Goal: Transaction & Acquisition: Subscribe to service/newsletter

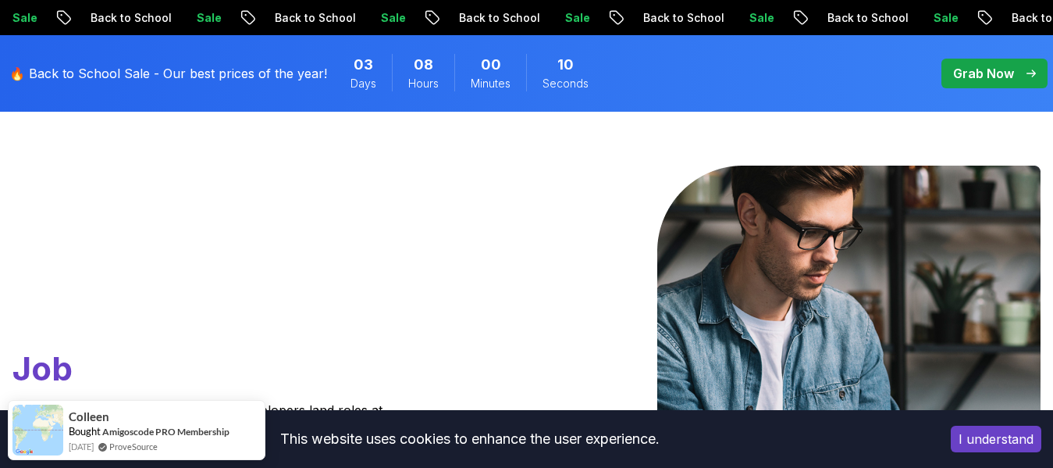
scroll to position [103, 0]
click at [973, 440] on button "I understand" at bounding box center [996, 439] width 91 height 27
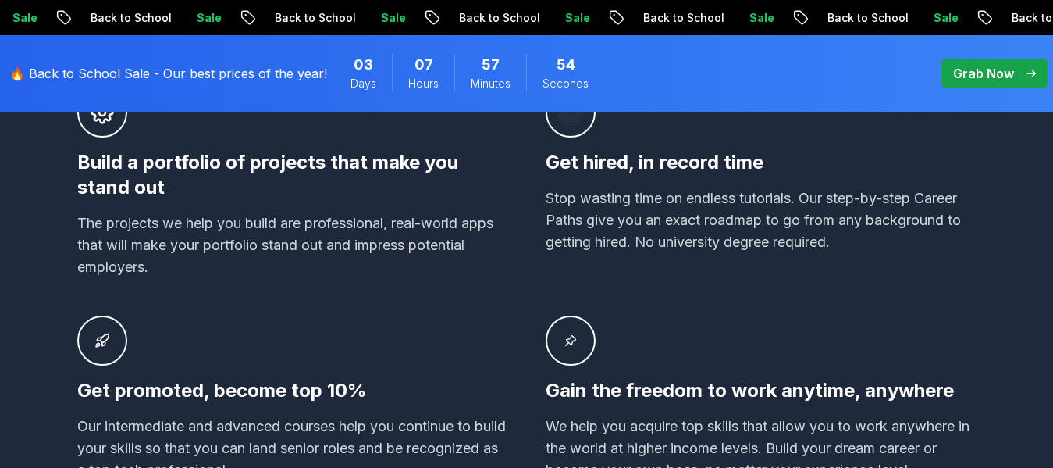
scroll to position [1149, 0]
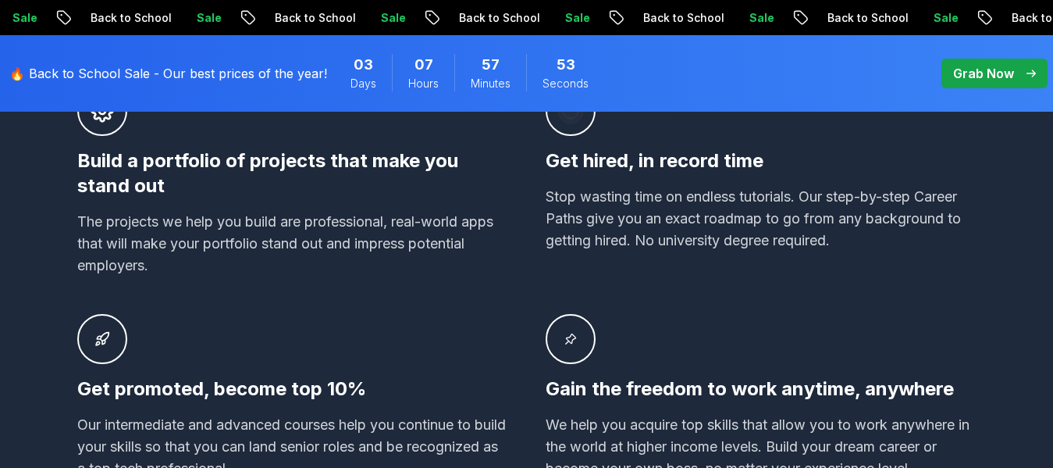
drag, startPoint x: 654, startPoint y: 239, endPoint x: 604, endPoint y: 260, distance: 55.0
click at [604, 260] on div "Get hired, in record time Stop wasting time on endless tutorials. Our step-by-s…" at bounding box center [761, 181] width 431 height 191
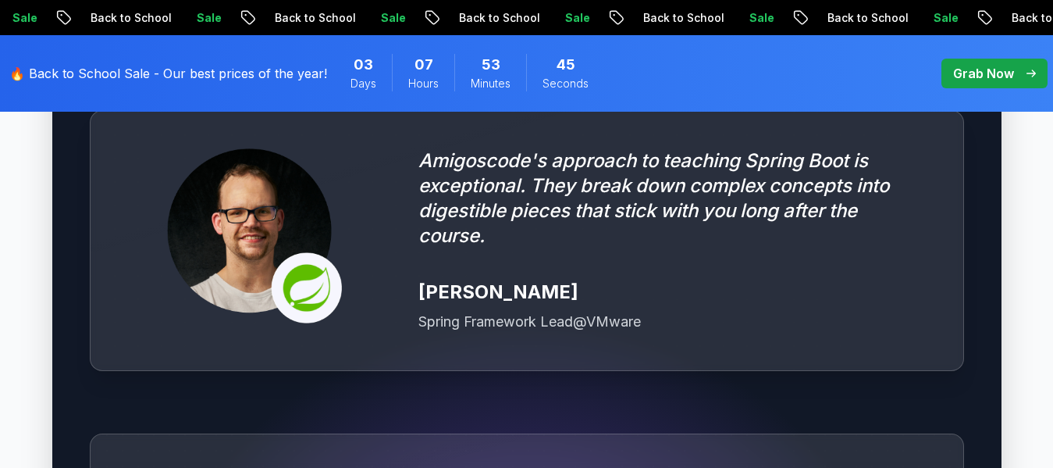
scroll to position [4422, 0]
click at [650, 310] on div "Spring Framework Lead @ VMware" at bounding box center [672, 321] width 507 height 22
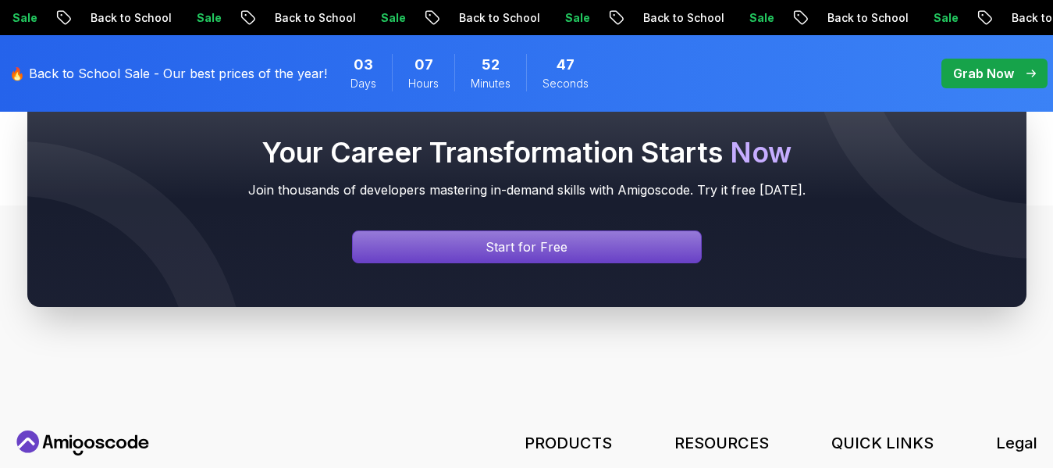
scroll to position [5848, 0]
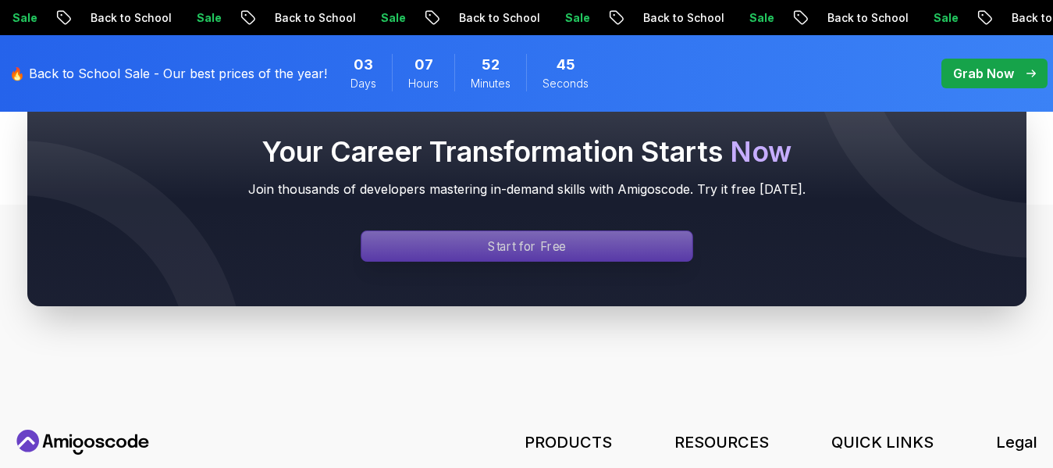
click at [622, 231] on div "Signin page" at bounding box center [527, 246] width 331 height 30
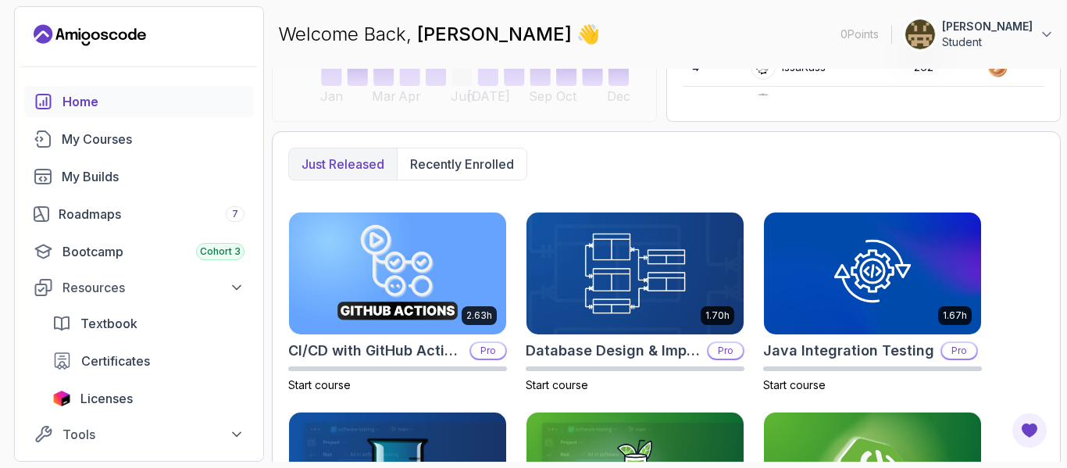
scroll to position [354, 0]
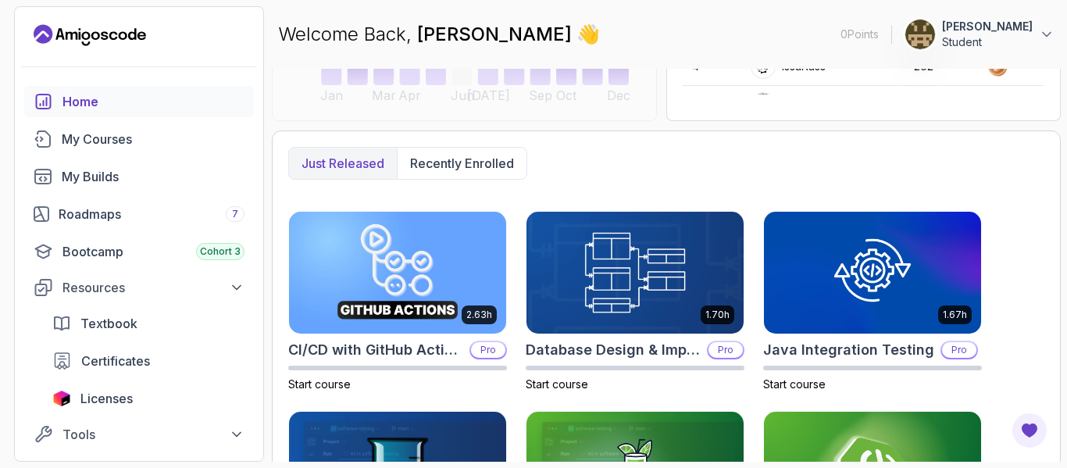
drag, startPoint x: 556, startPoint y: 285, endPoint x: 549, endPoint y: 193, distance: 92.4
click at [549, 193] on div "Just released Recently enrolled 2.63h CI/CD with GitHub Actions Pro Start cours…" at bounding box center [666, 468] width 789 height 677
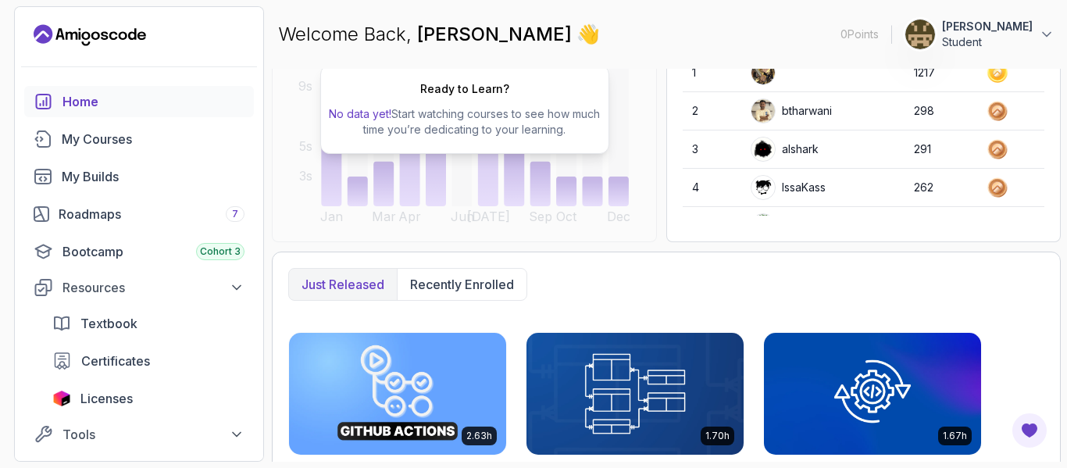
scroll to position [248, 0]
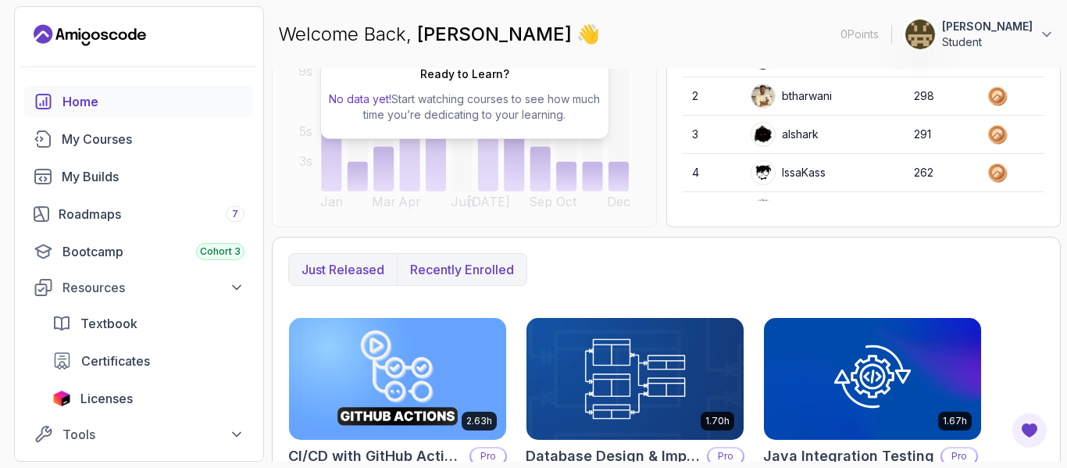
click at [476, 267] on p "Recently enrolled" at bounding box center [462, 269] width 104 height 19
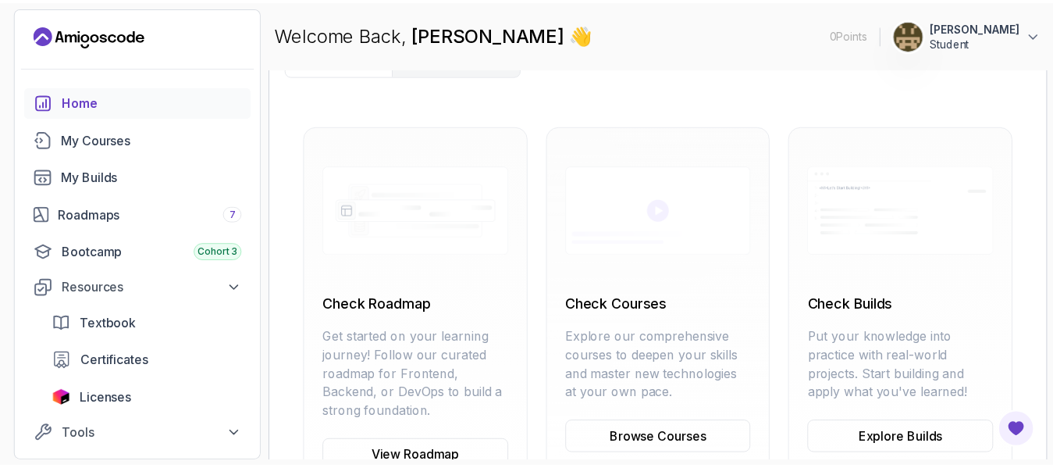
scroll to position [524, 0]
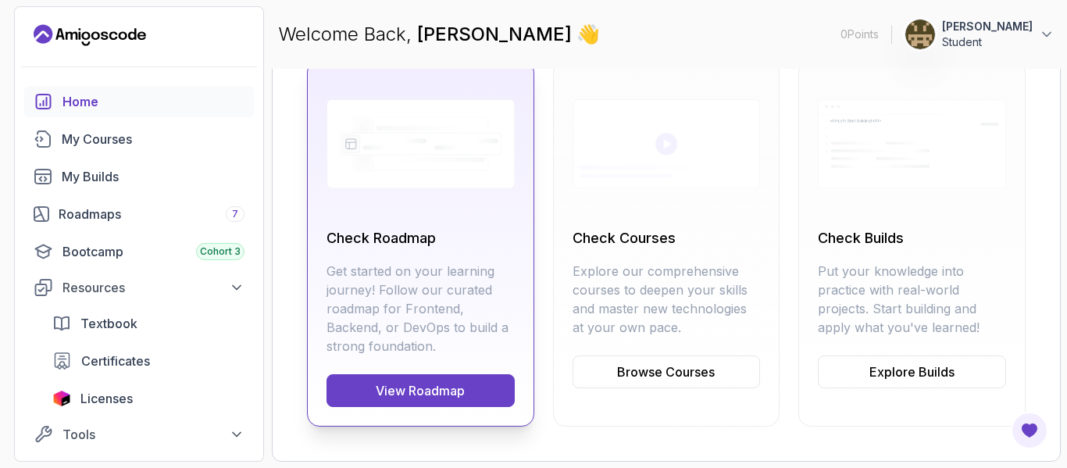
click at [451, 397] on link "View Roadmap" at bounding box center [420, 390] width 188 height 33
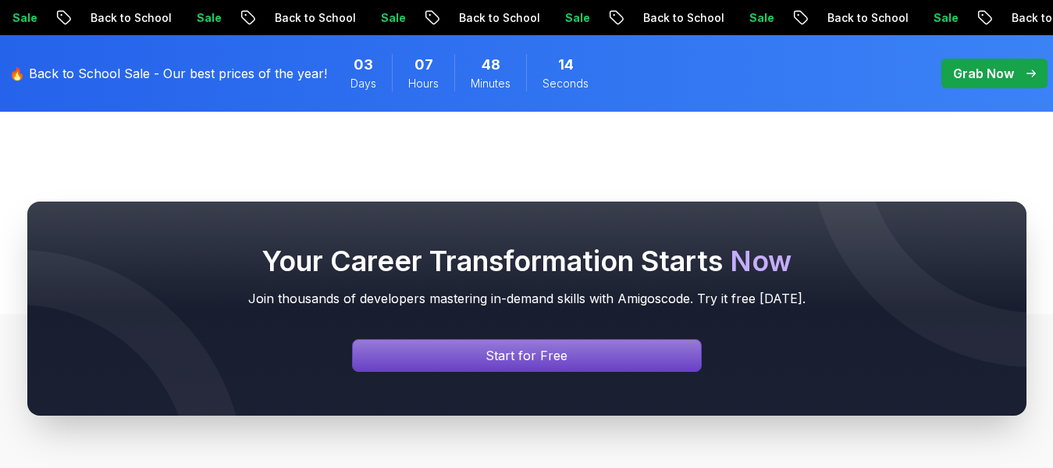
scroll to position [1485, 0]
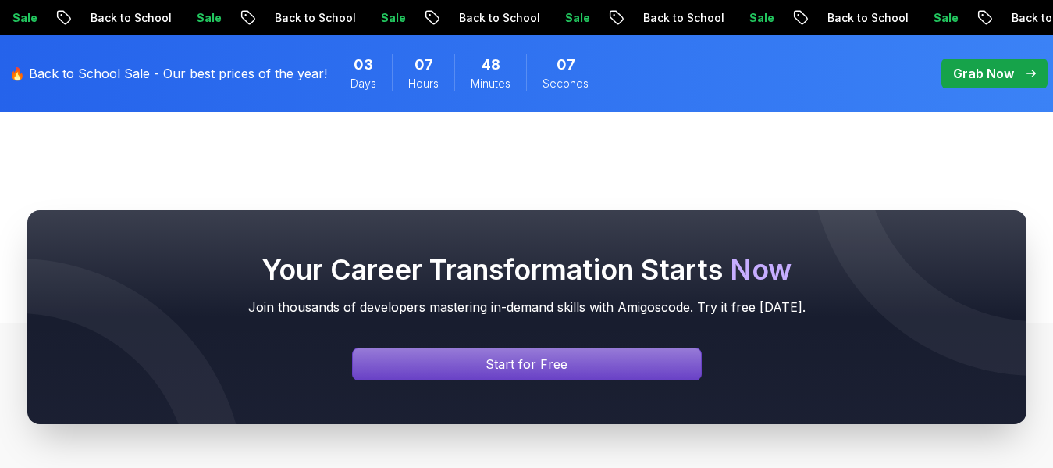
click at [712, 187] on div "Your Career Transformation Starts Now Join thousands of developers mastering in…" at bounding box center [526, 317] width 1053 height 364
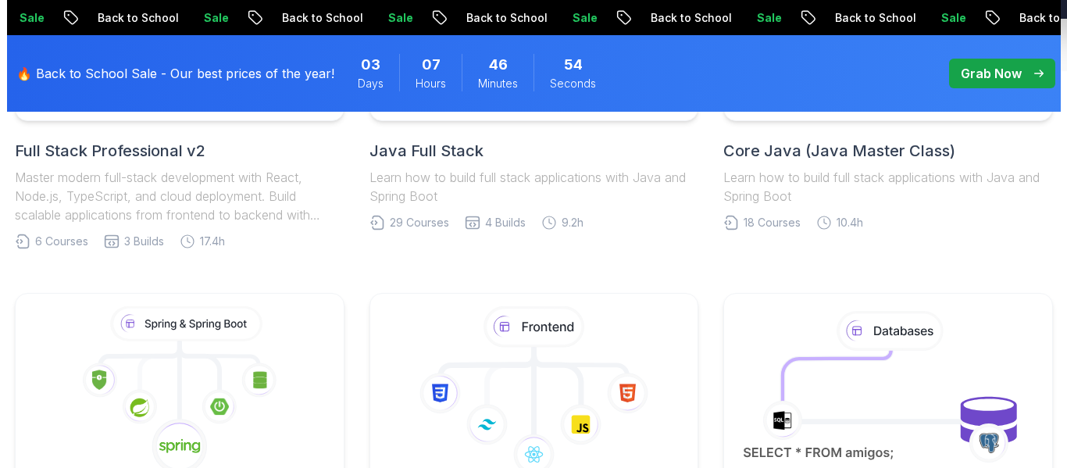
scroll to position [0, 0]
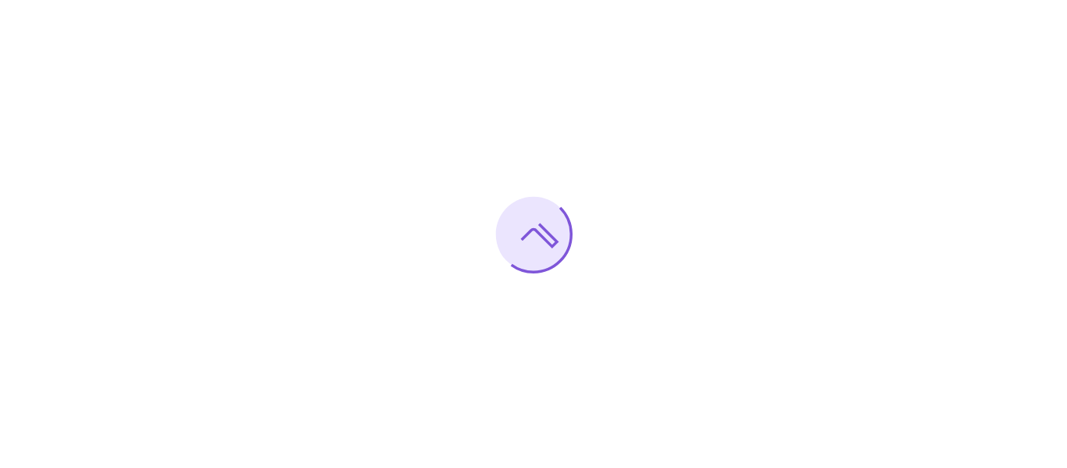
click at [297, 305] on div at bounding box center [533, 234] width 1067 height 468
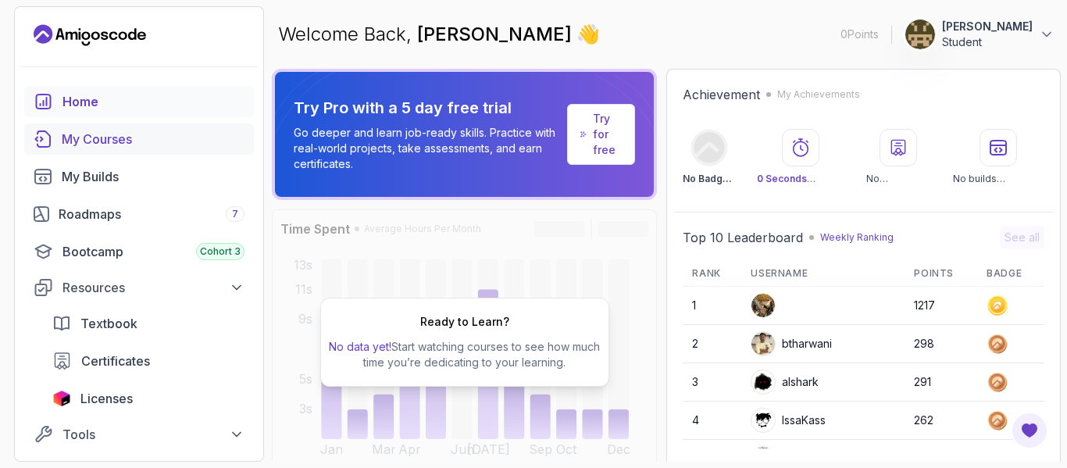
click at [137, 141] on div "My Courses" at bounding box center [153, 139] width 183 height 19
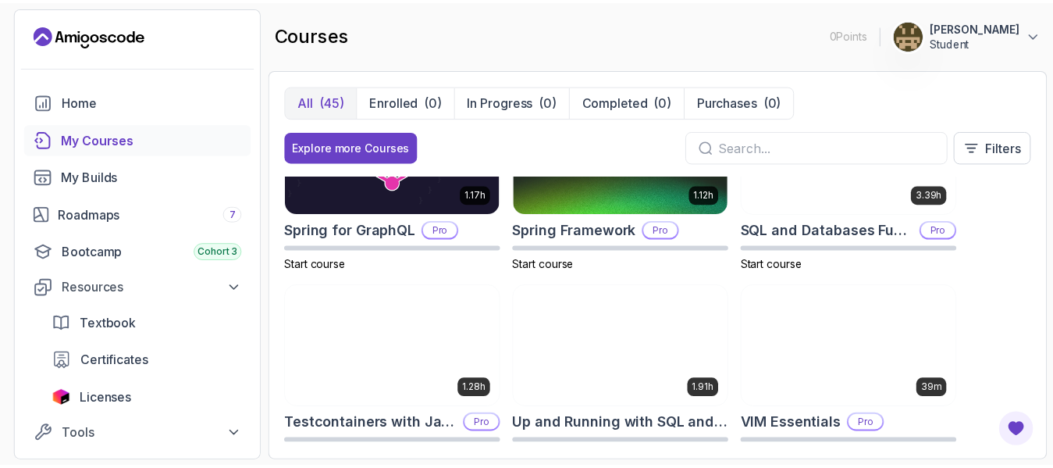
scroll to position [2636, 0]
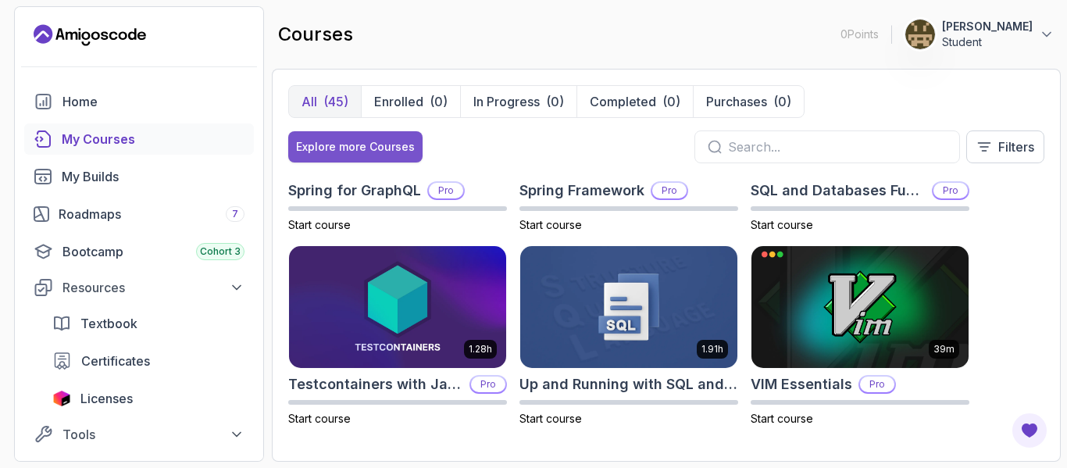
click at [387, 159] on button "Explore more Courses" at bounding box center [355, 146] width 134 height 31
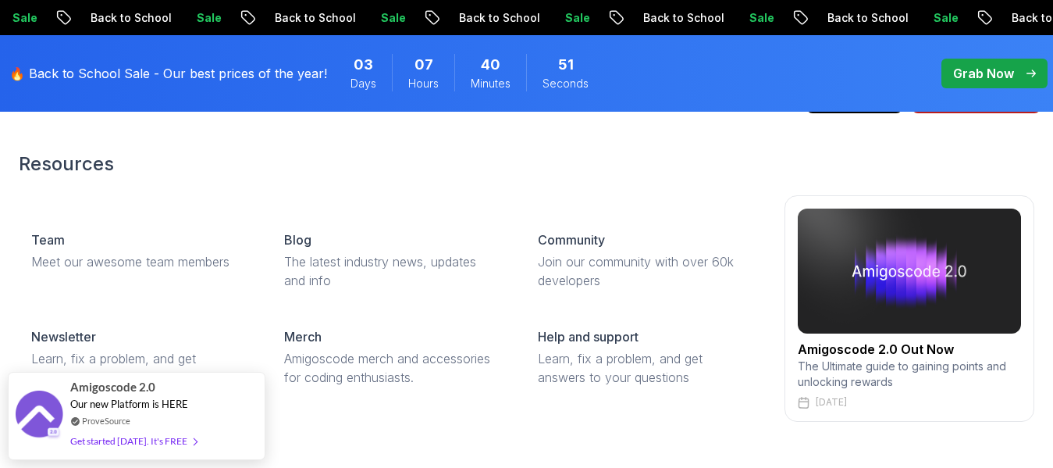
scroll to position [44, 0]
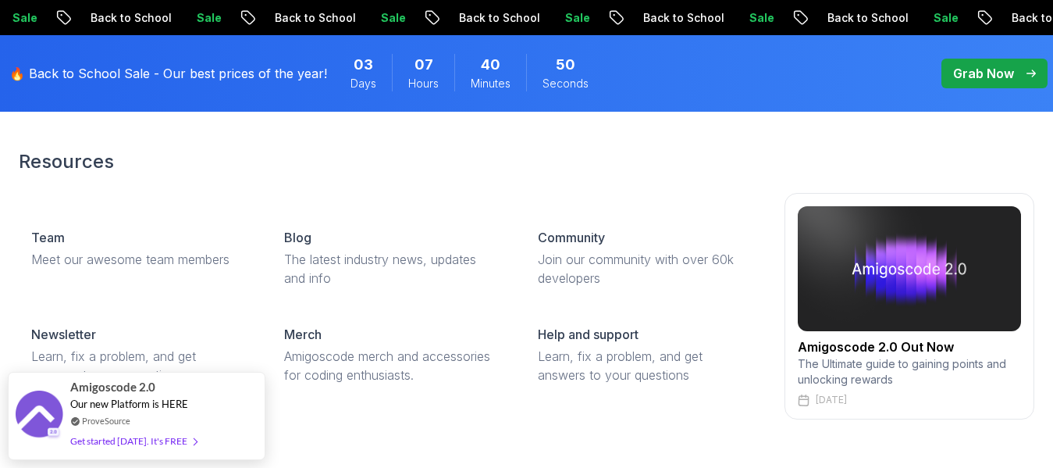
drag, startPoint x: 387, startPoint y: 159, endPoint x: 312, endPoint y: 182, distance: 78.5
click at [312, 182] on div "Resources Team Meet our awesome team members Blog The latest industry news, upd…" at bounding box center [527, 284] width 1016 height 333
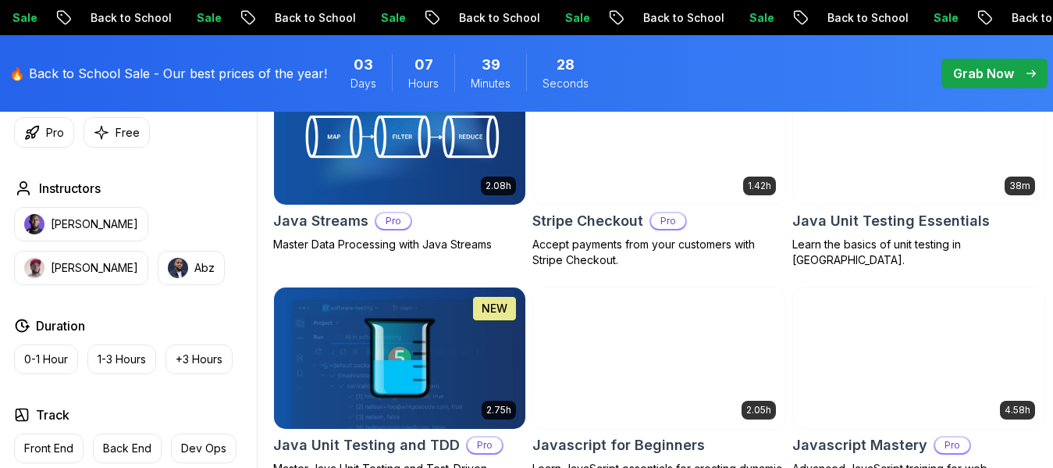
scroll to position [2674, 0]
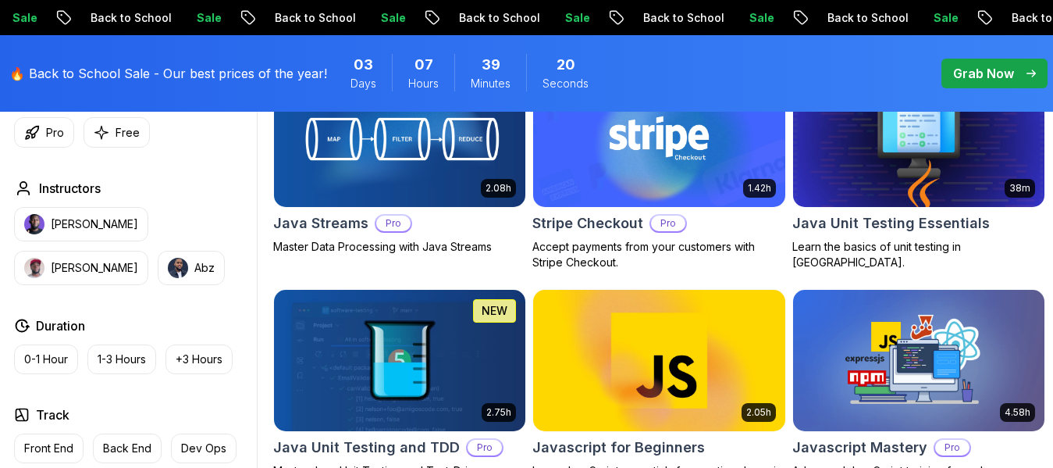
click at [248, 205] on div "Instructors [PERSON_NAME] [PERSON_NAME]" at bounding box center [132, 232] width 237 height 106
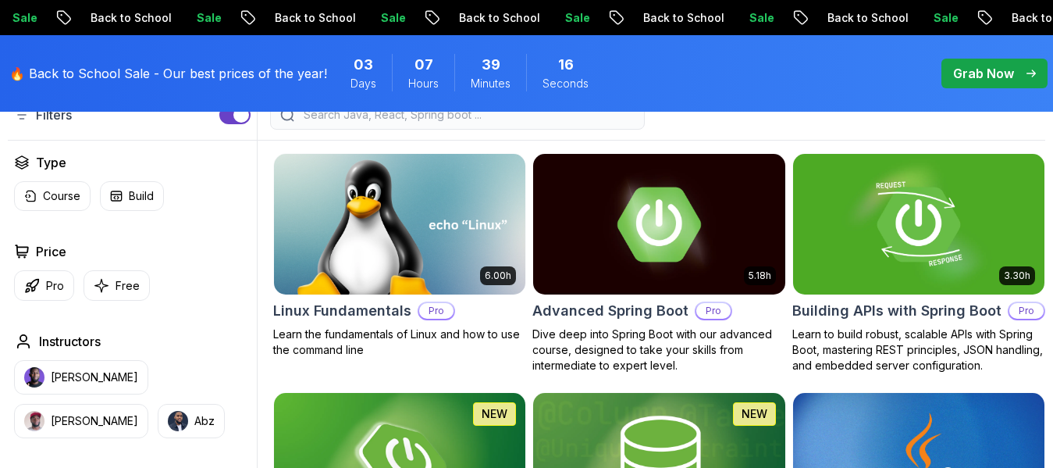
scroll to position [451, 0]
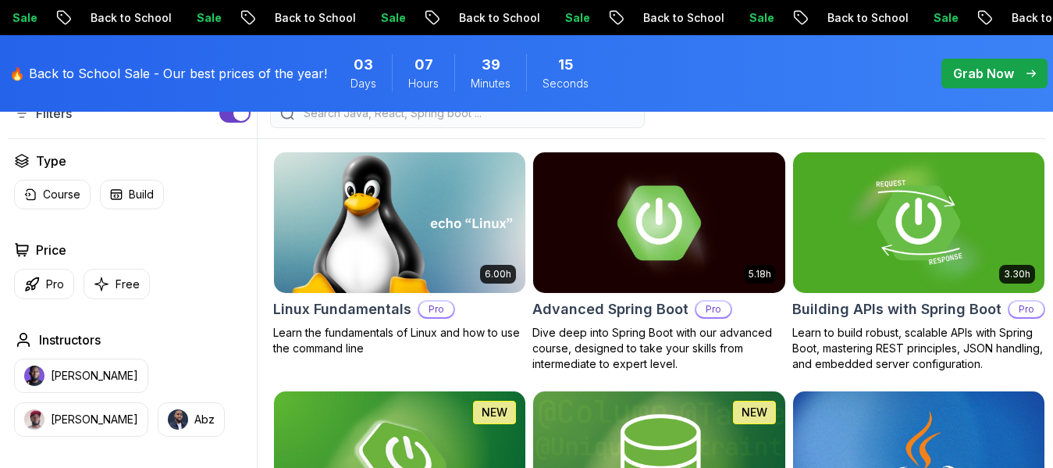
click at [410, 285] on img at bounding box center [400, 222] width 264 height 148
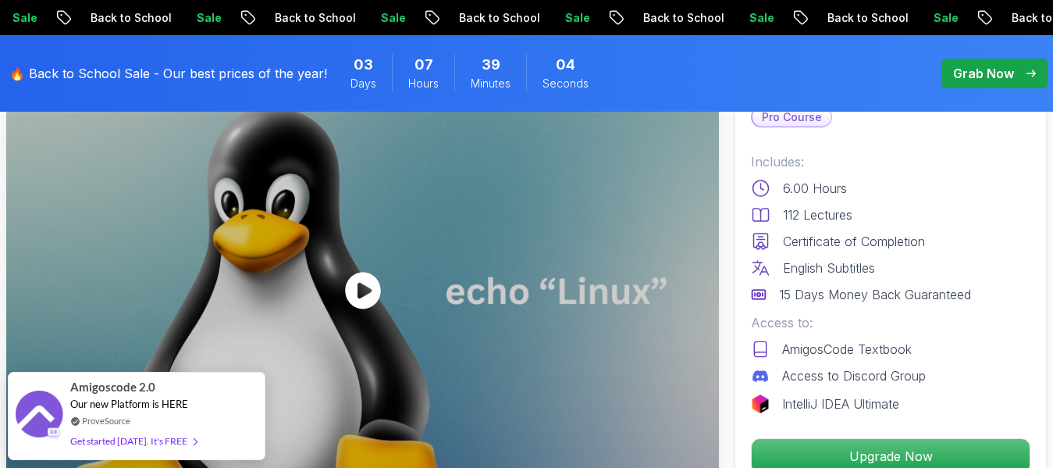
scroll to position [113, 0]
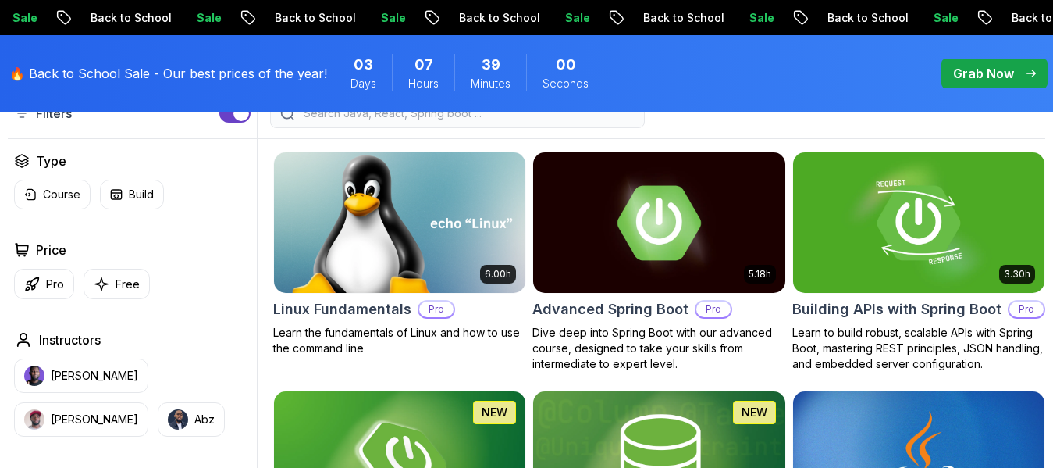
scroll to position [431, 0]
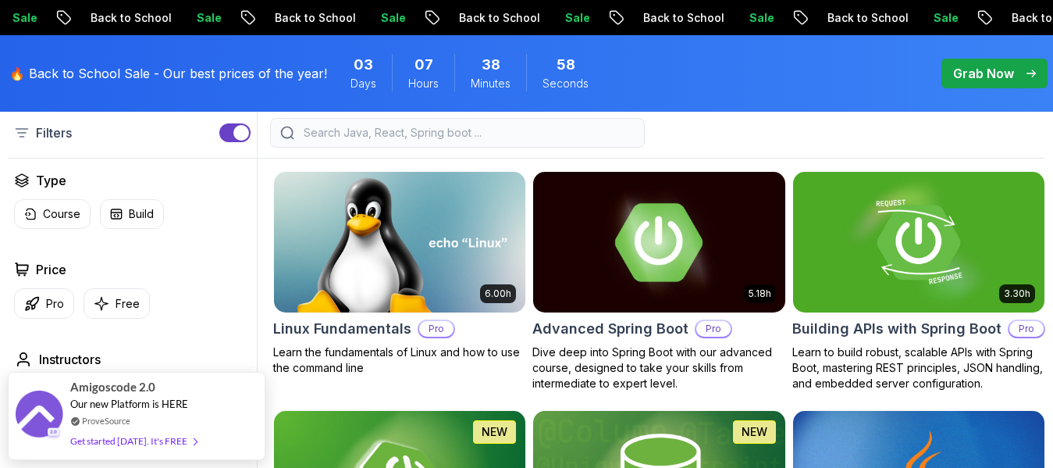
click at [618, 314] on img at bounding box center [659, 242] width 264 height 148
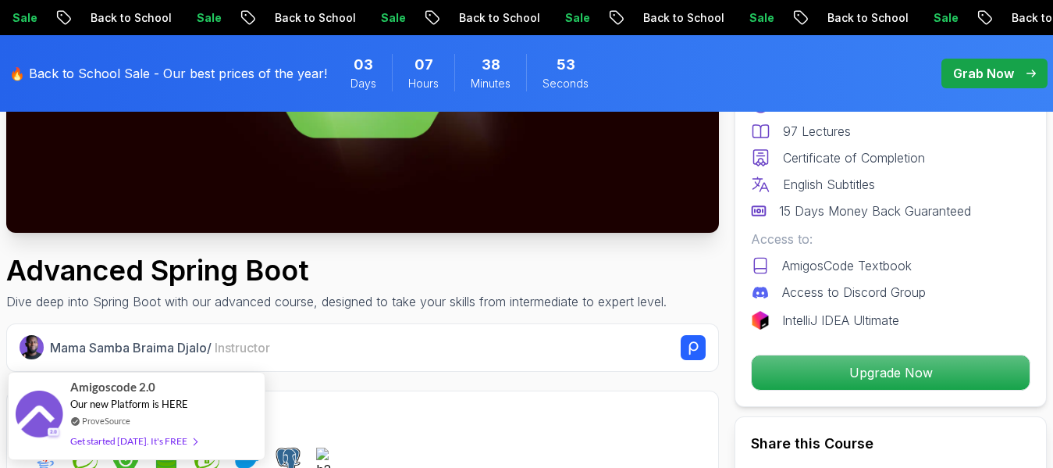
scroll to position [375, 0]
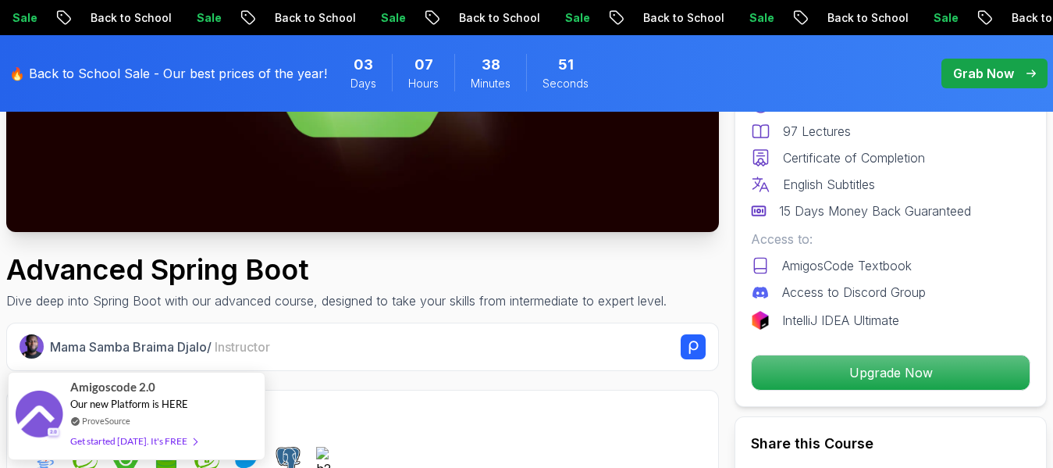
click at [394, 328] on div "Mama Samba Braima Djalo / Instructor" at bounding box center [362, 346] width 713 height 48
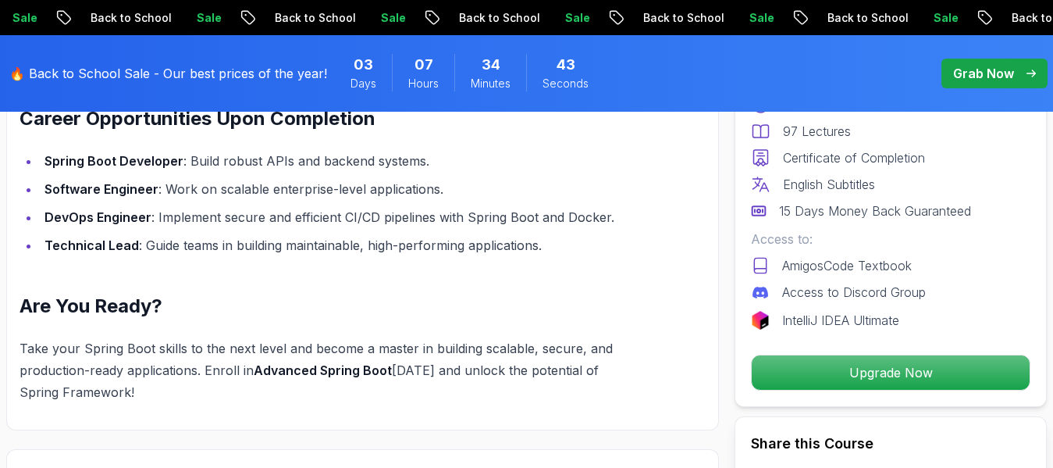
scroll to position [1870, 0]
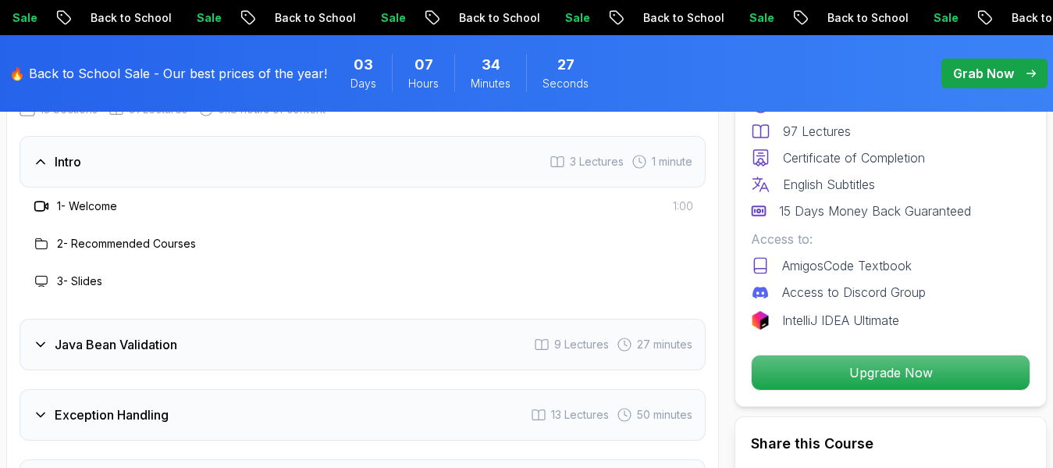
scroll to position [2274, 0]
click at [102, 240] on h3 "2 - Recommended Courses" at bounding box center [126, 241] width 139 height 16
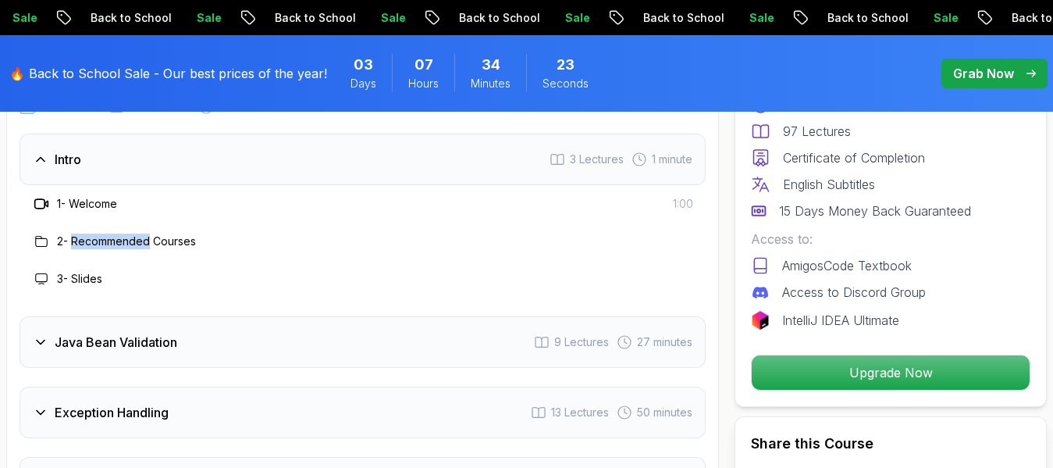
click at [102, 240] on h3 "2 - Recommended Courses" at bounding box center [126, 241] width 139 height 16
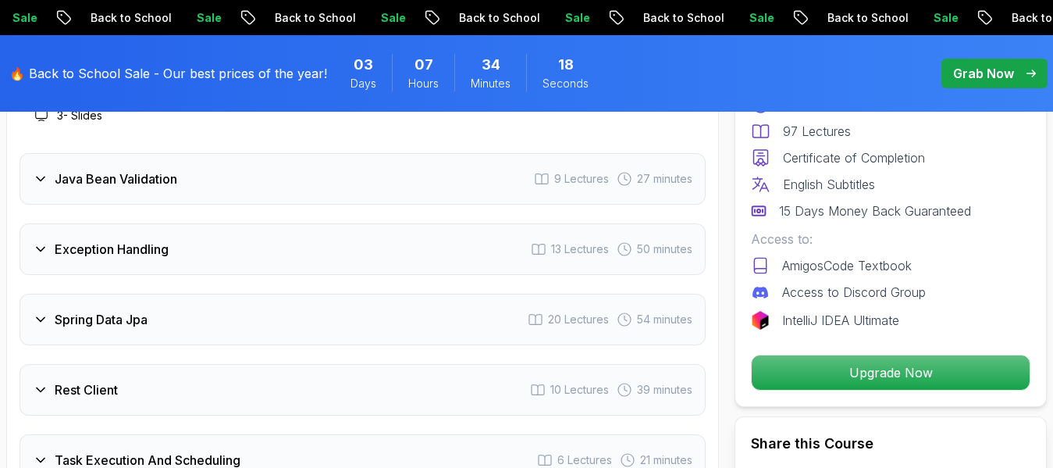
scroll to position [2437, 0]
click at [39, 176] on icon at bounding box center [41, 180] width 16 height 16
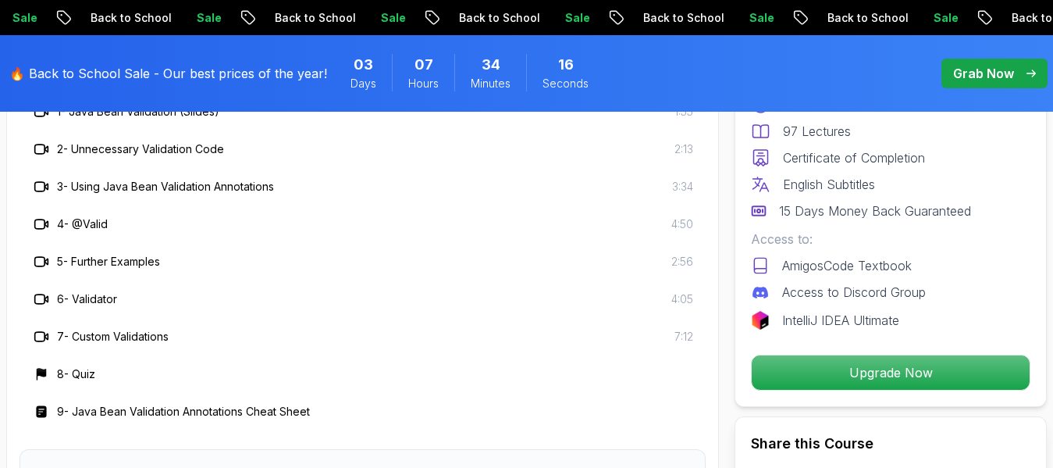
click at [39, 176] on div "3 - Using Java Bean Validation Annotations 3:34" at bounding box center [363, 186] width 686 height 37
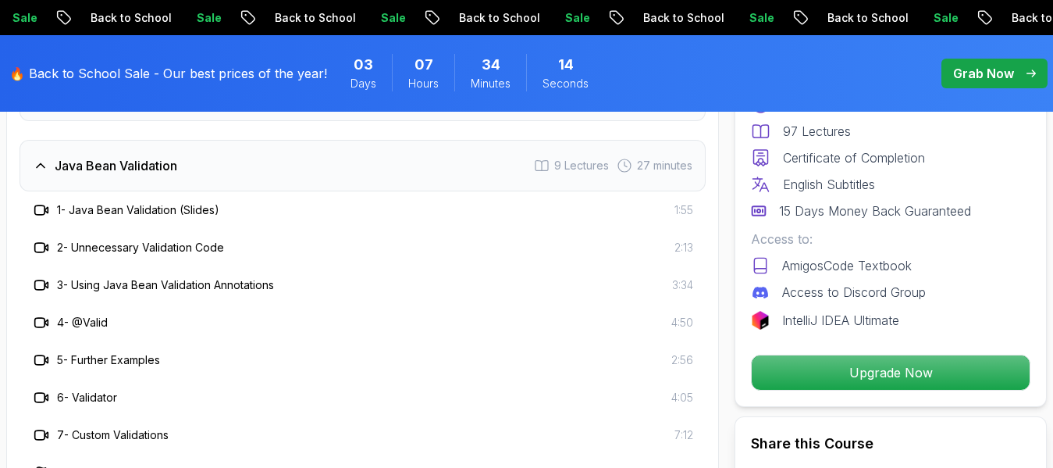
scroll to position [2338, 0]
click at [135, 249] on h3 "2 - Unnecessary Validation Code" at bounding box center [140, 248] width 167 height 16
click at [45, 255] on icon at bounding box center [42, 248] width 16 height 16
click at [47, 261] on div "2 - Unnecessary Validation Code 2:13" at bounding box center [363, 248] width 686 height 37
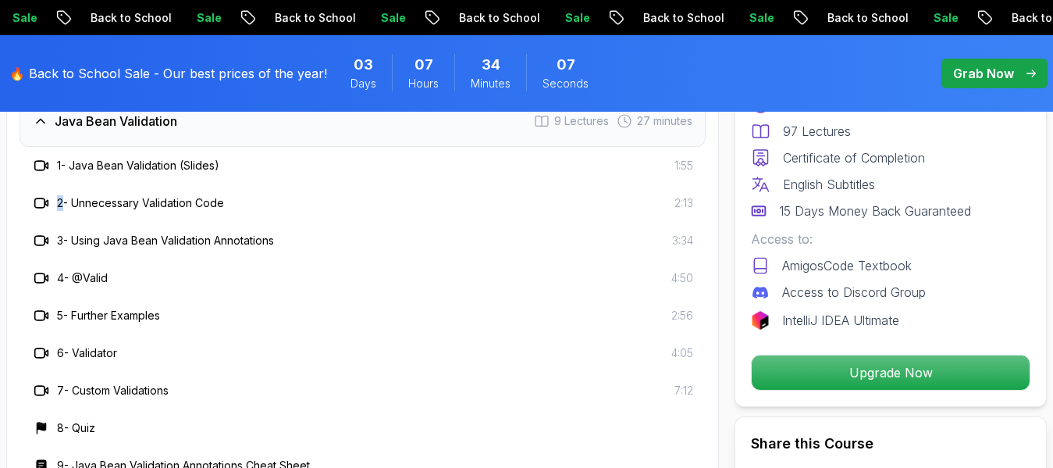
scroll to position [2405, 0]
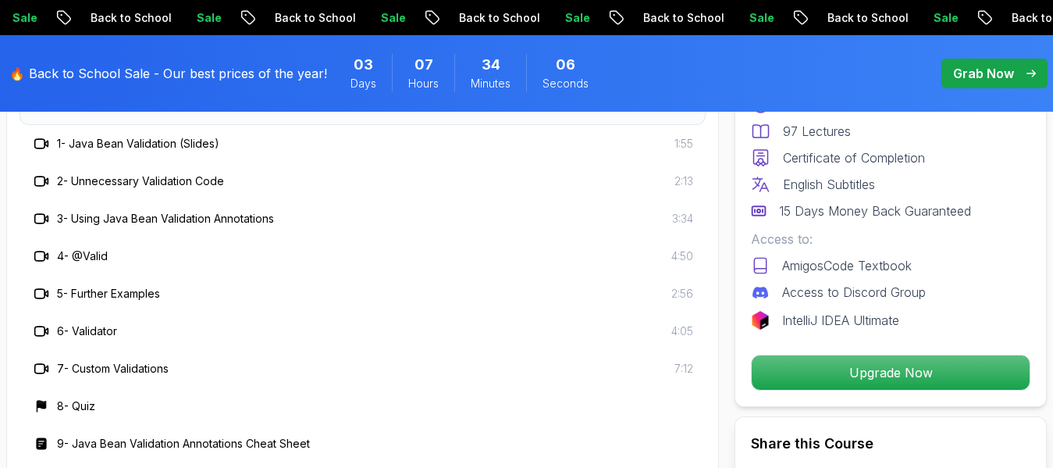
click at [177, 259] on div "4 - @Valid 4:50" at bounding box center [362, 256] width 661 height 19
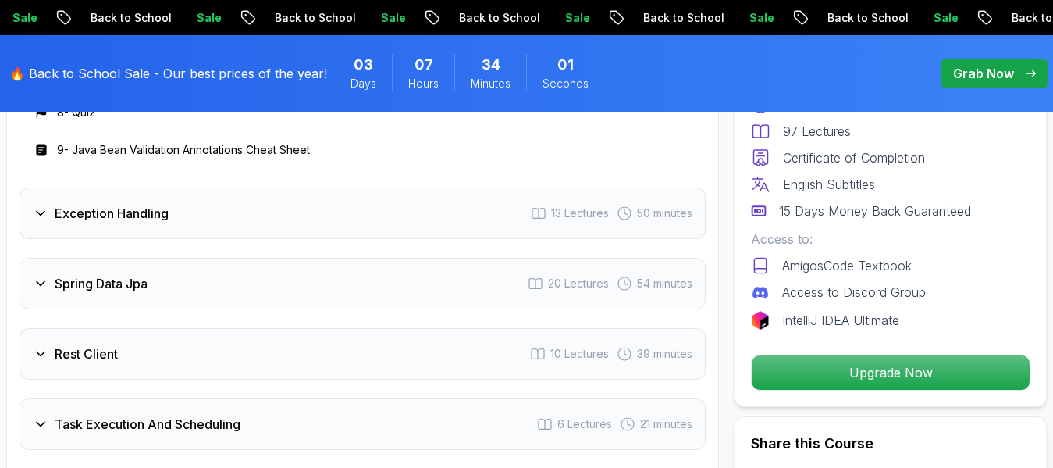
scroll to position [2699, 0]
click at [36, 210] on icon at bounding box center [41, 213] width 16 height 16
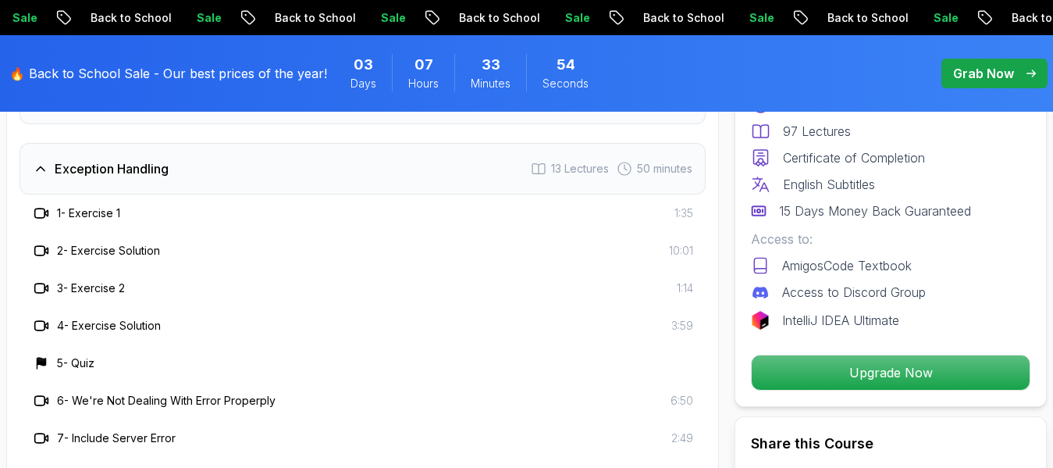
scroll to position [2360, 0]
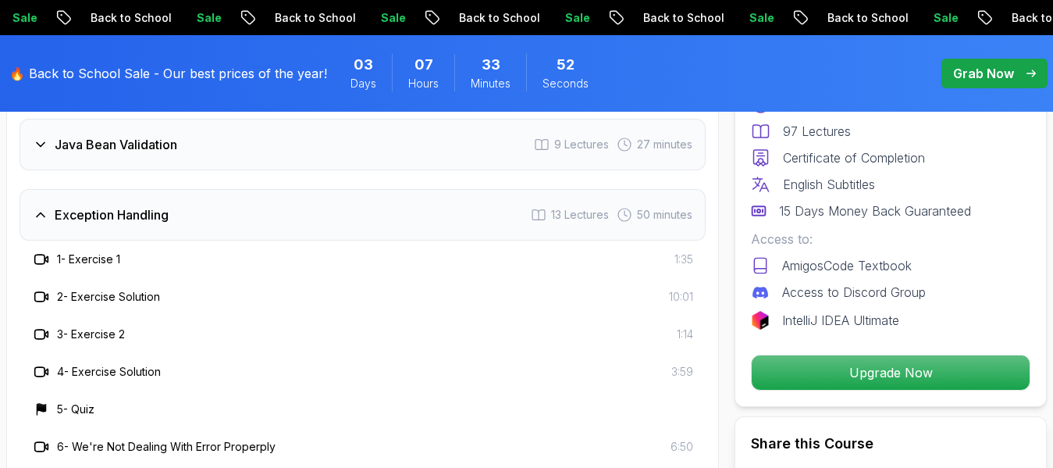
click at [77, 265] on h3 "1 - Exercise 1" at bounding box center [88, 259] width 63 height 16
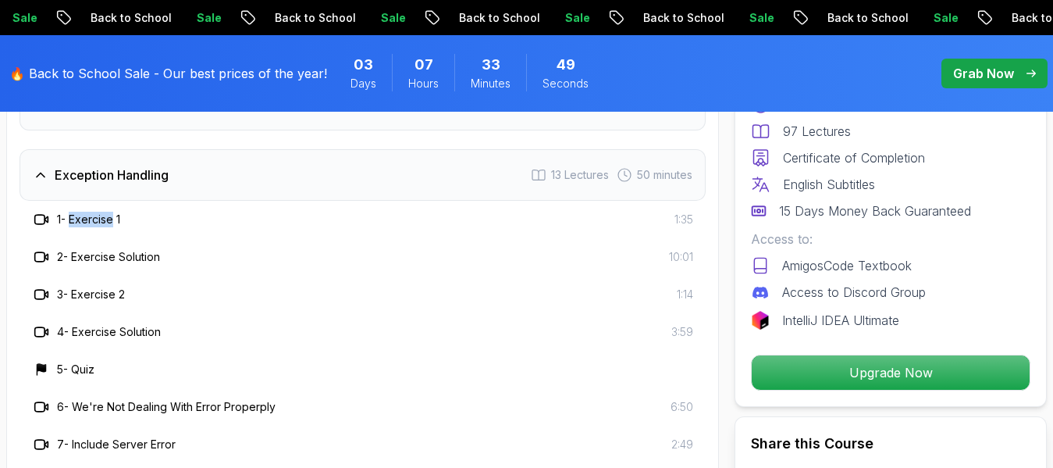
click at [45, 173] on icon at bounding box center [41, 175] width 16 height 16
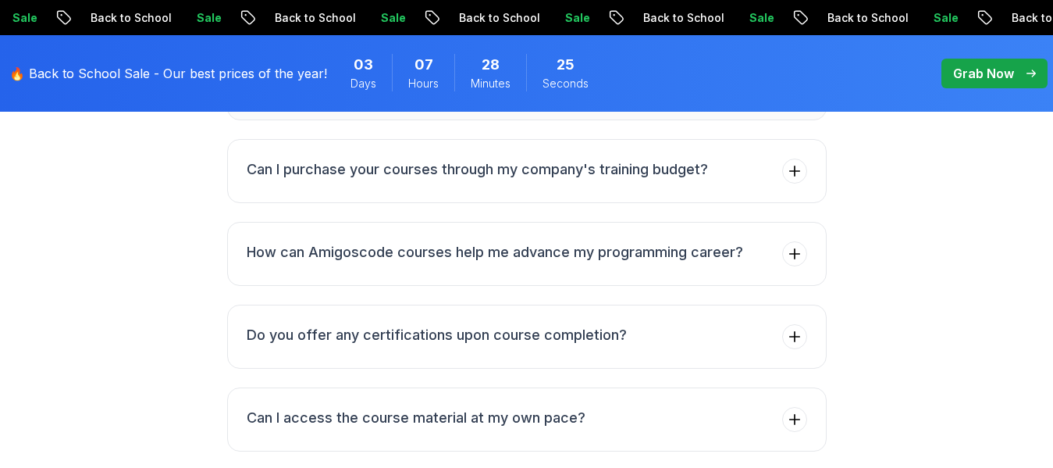
scroll to position [5119, 0]
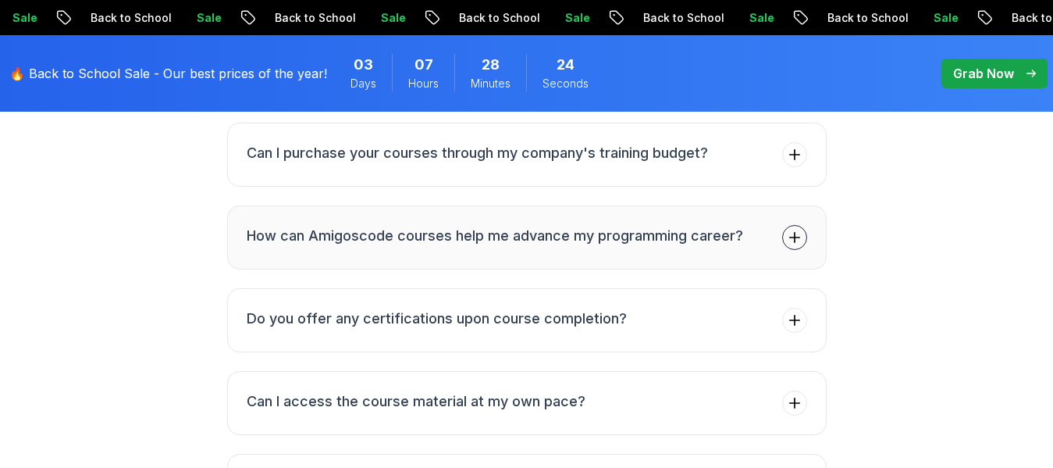
click at [810, 229] on button "How can Amigoscode courses help me advance my programming career?" at bounding box center [527, 237] width 600 height 64
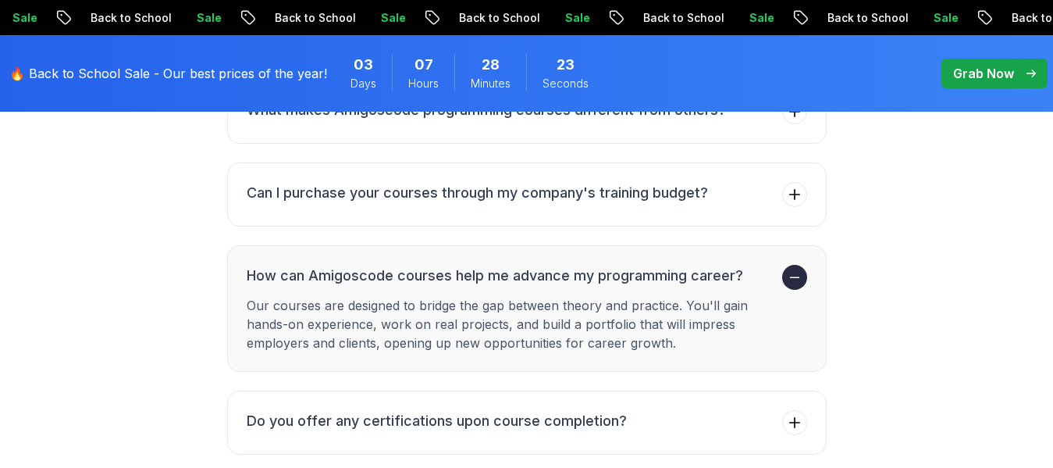
scroll to position [5015, 0]
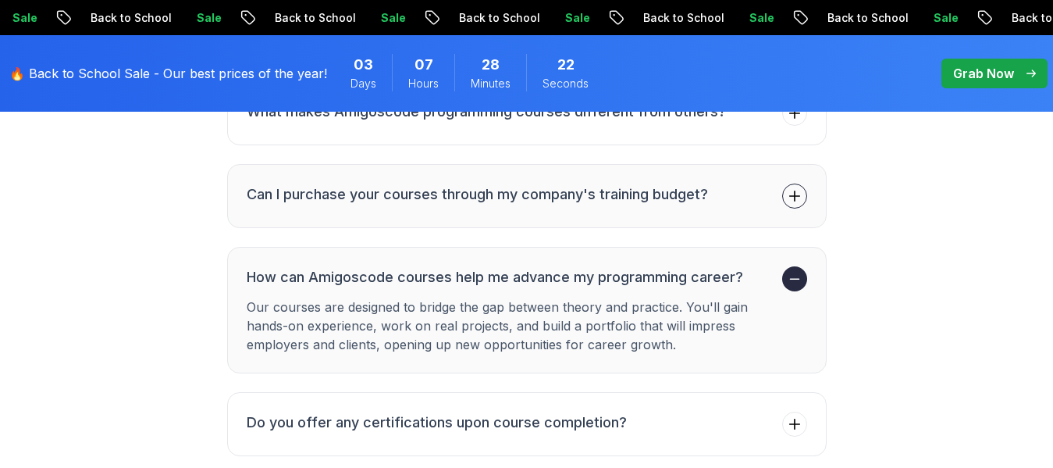
click at [803, 197] on span at bounding box center [794, 195] width 25 height 25
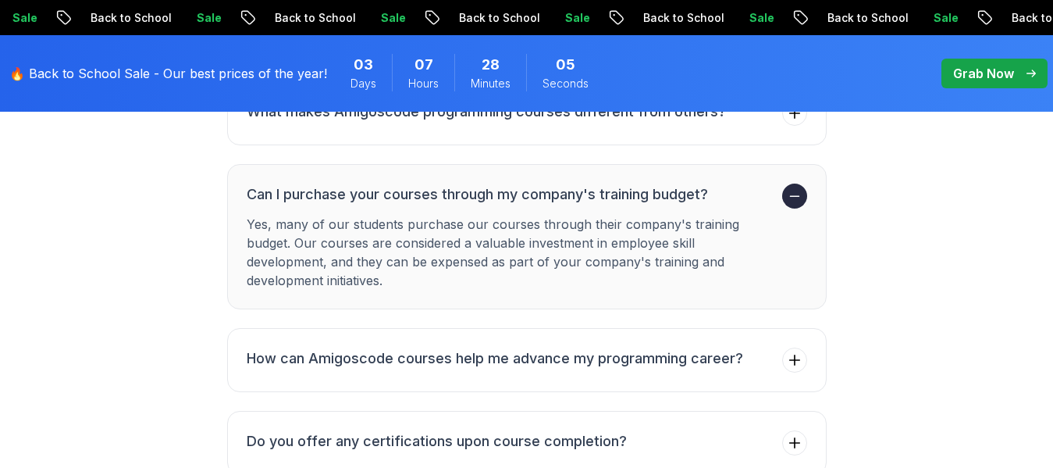
click at [803, 197] on span at bounding box center [794, 195] width 25 height 25
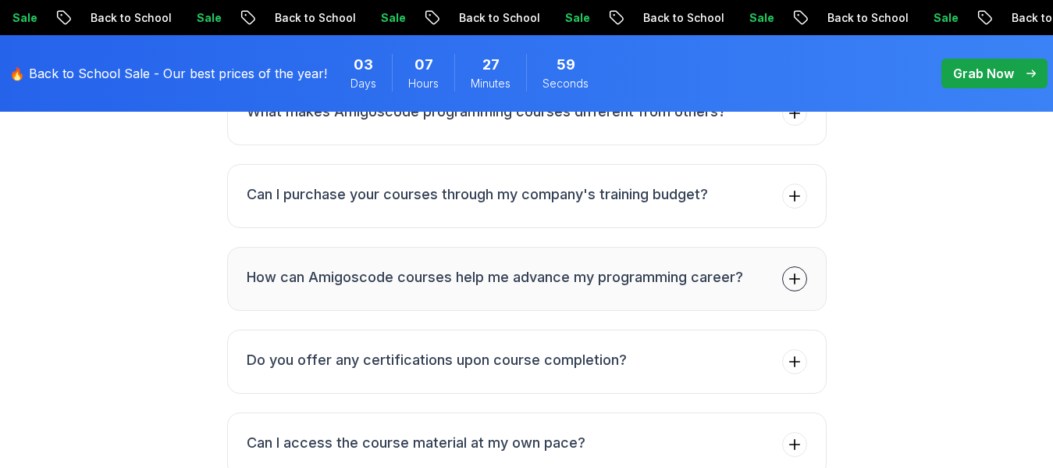
click at [801, 283] on icon at bounding box center [795, 279] width 16 height 16
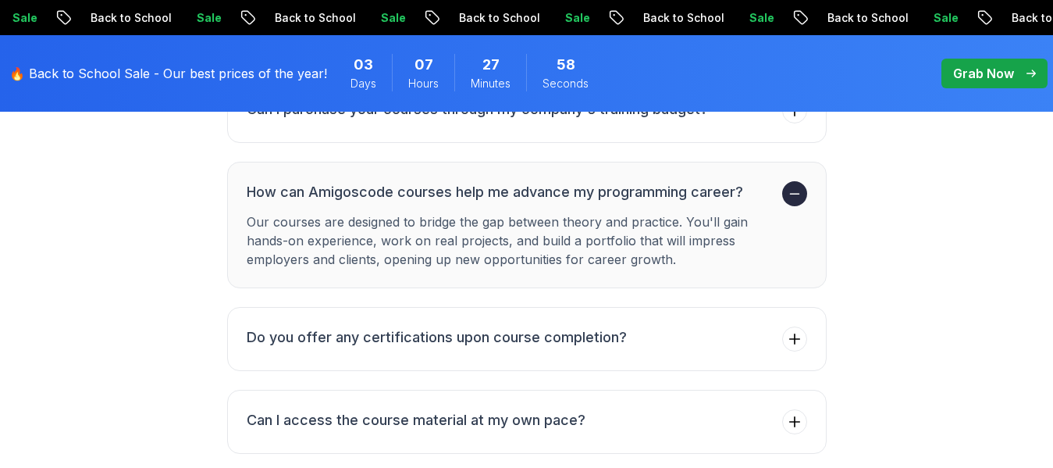
scroll to position [5106, 0]
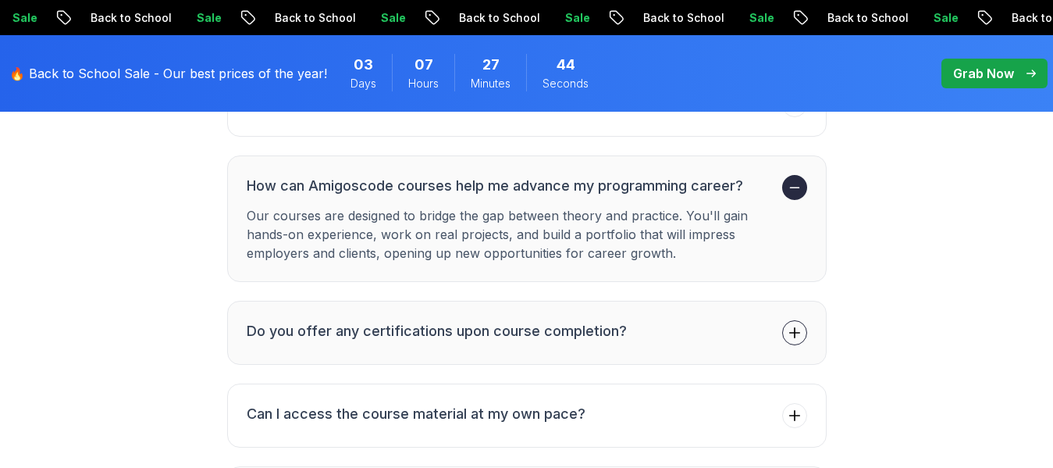
click at [789, 318] on button "Do you offer any certifications upon course completion?" at bounding box center [527, 333] width 600 height 64
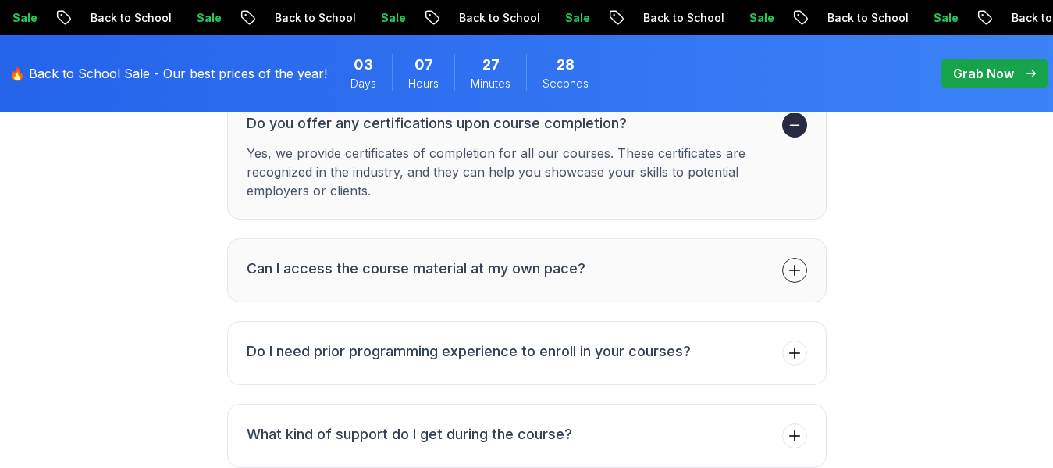
scroll to position [5256, 0]
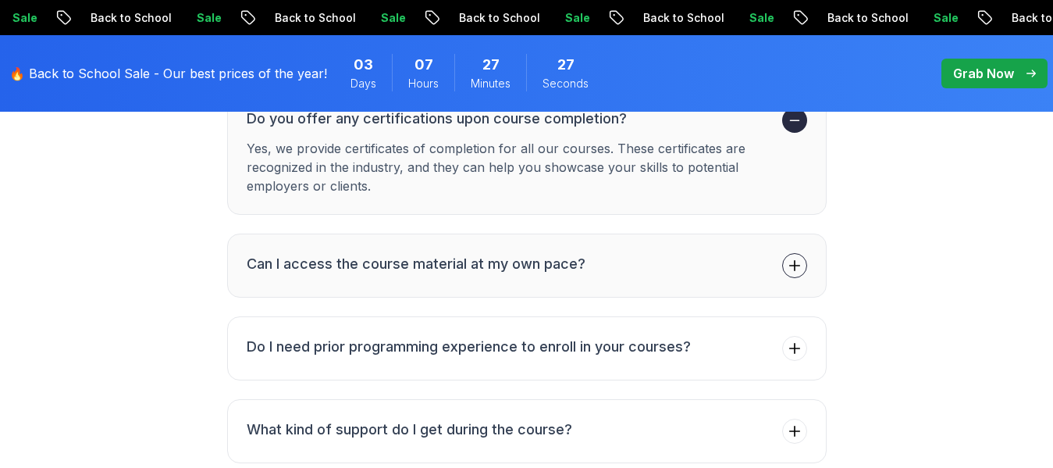
click at [794, 262] on icon at bounding box center [794, 265] width 10 height 10
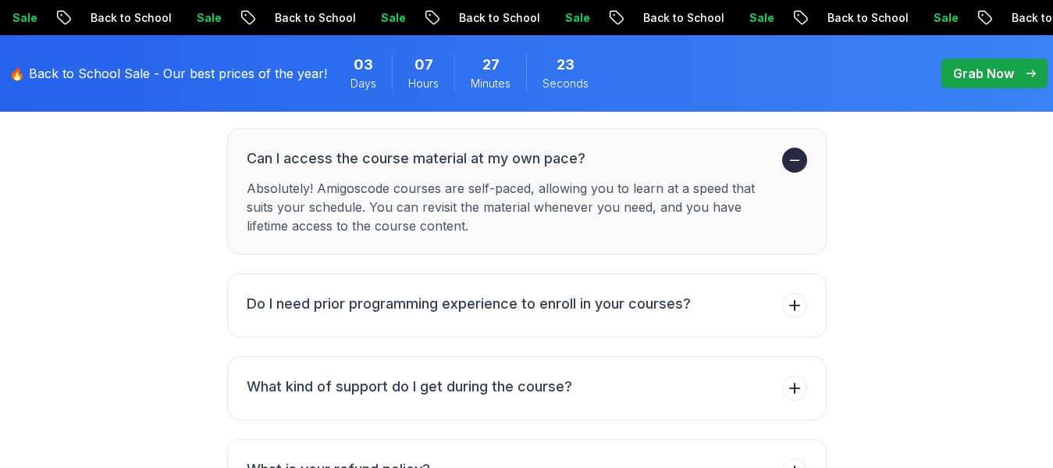
scroll to position [5299, 0]
click at [806, 308] on span at bounding box center [794, 306] width 25 height 25
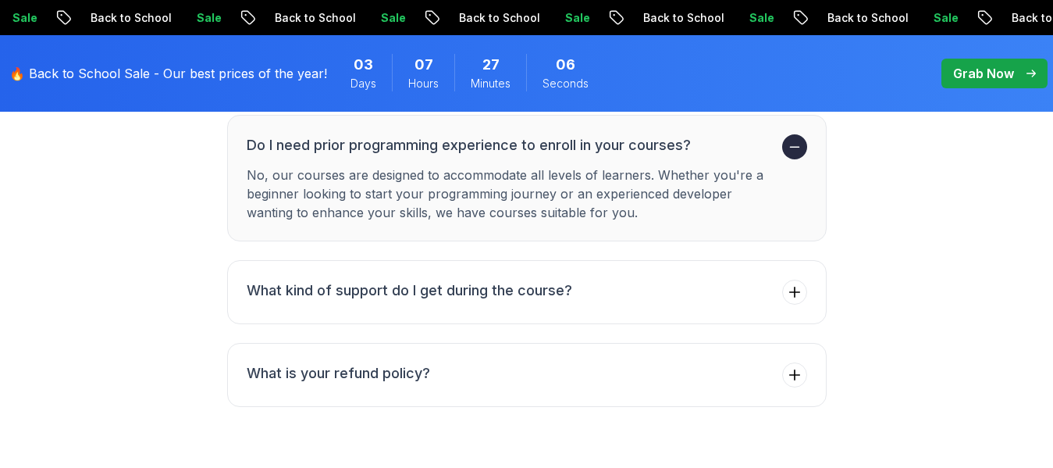
scroll to position [5398, 0]
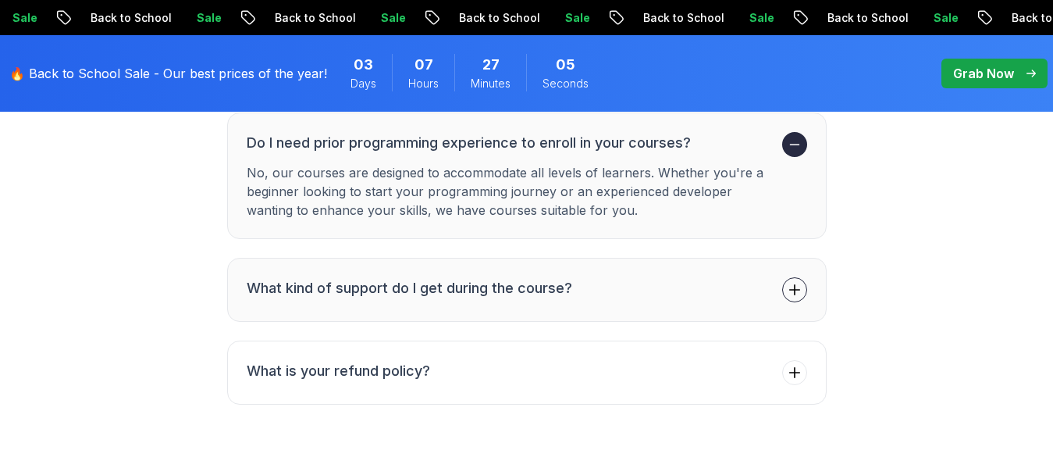
click at [789, 280] on span at bounding box center [794, 289] width 25 height 25
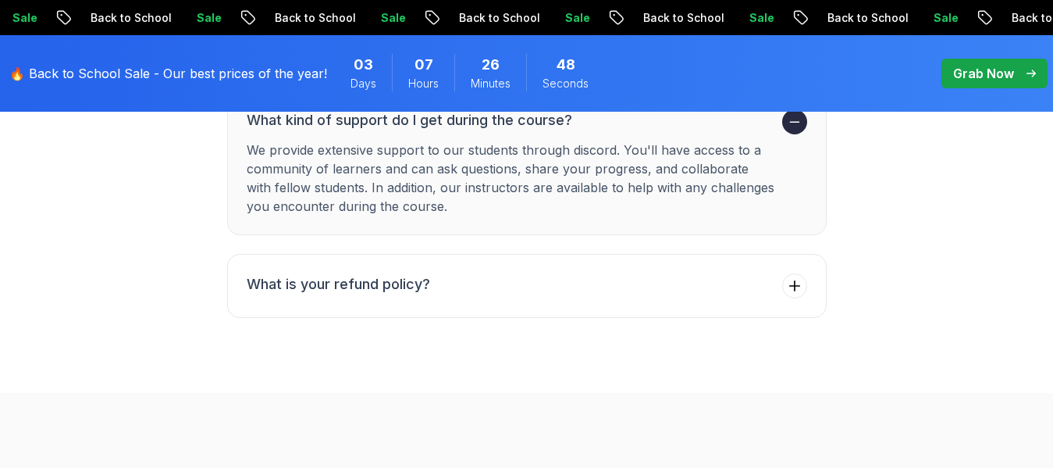
scroll to position [5504, 0]
click at [796, 283] on icon at bounding box center [795, 285] width 16 height 16
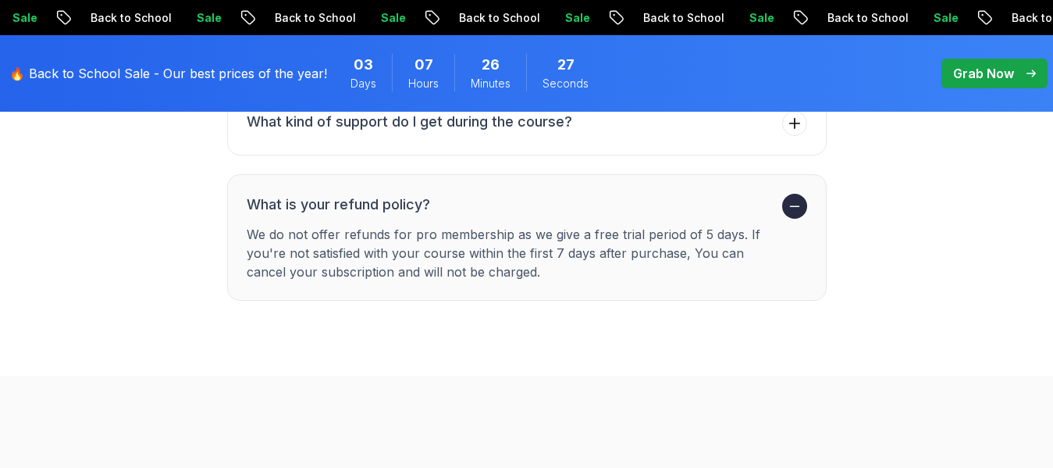
scroll to position [5499, 0]
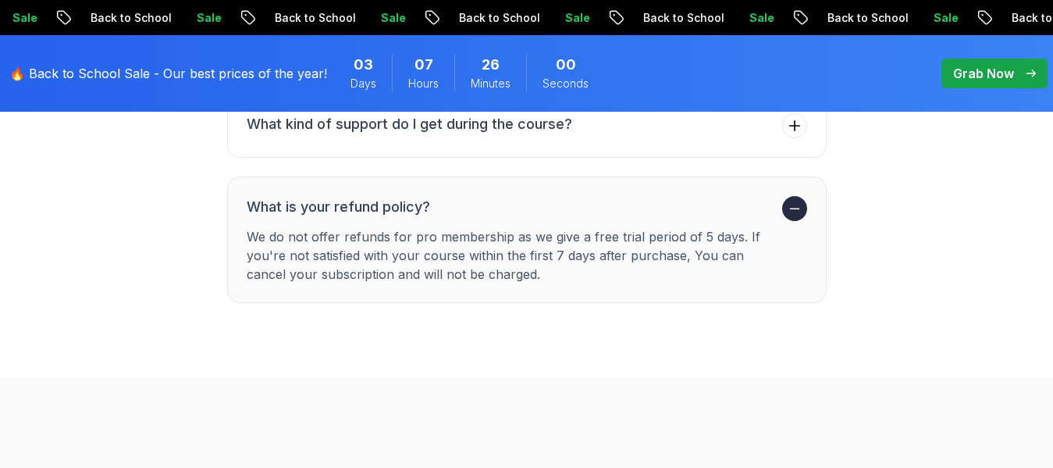
click at [799, 215] on icon at bounding box center [795, 209] width 16 height 16
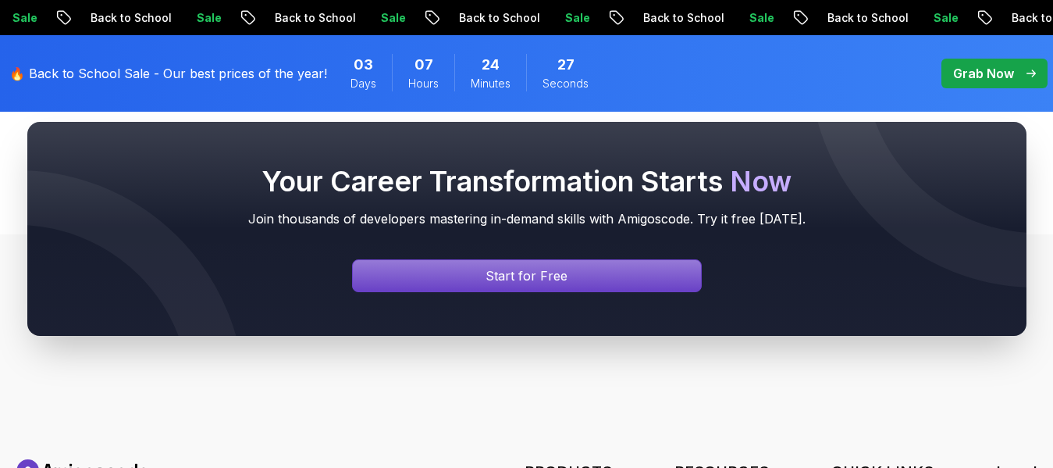
scroll to position [6207, 0]
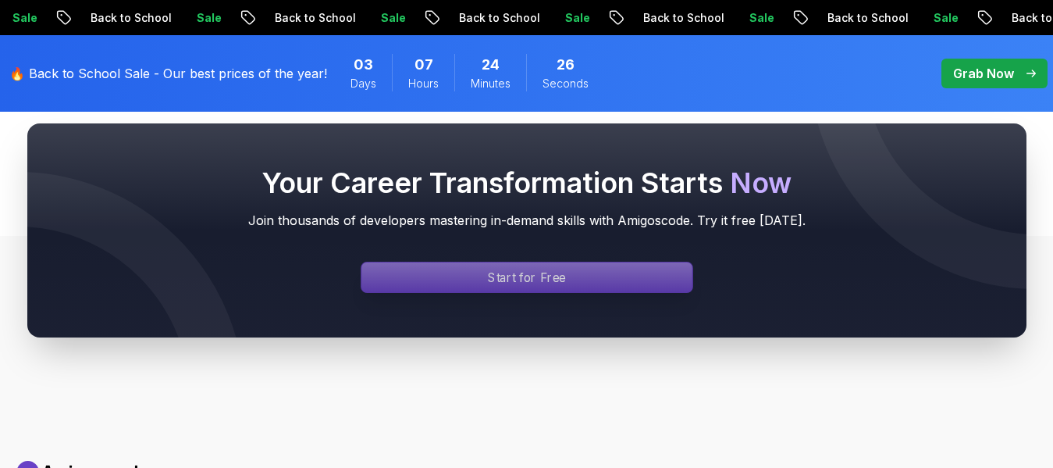
click at [509, 282] on p "Start for Free" at bounding box center [527, 277] width 78 height 18
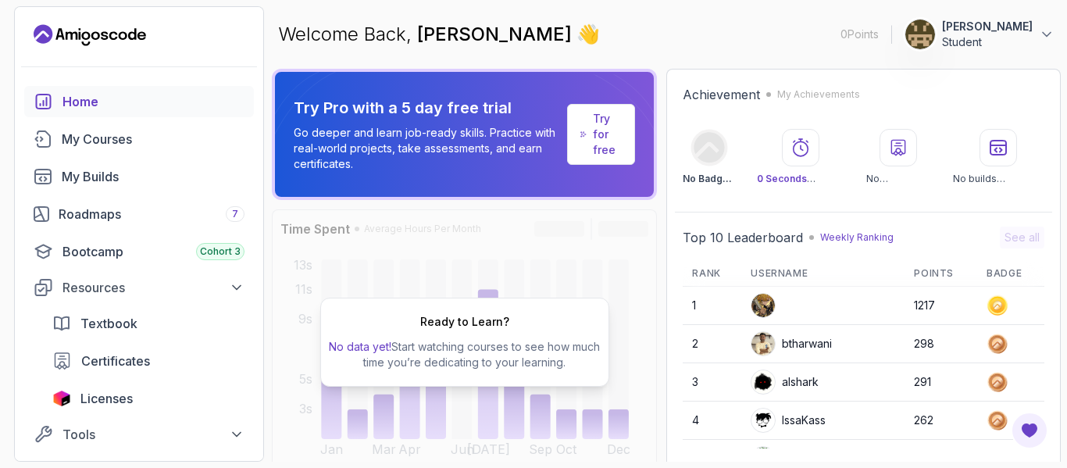
click at [510, 135] on p "Go deeper and learn job-ready skills. Practice with real-world projects, take a…" at bounding box center [427, 148] width 267 height 47
click at [587, 120] on link "Try for free" at bounding box center [601, 134] width 68 height 61
click at [1047, 31] on icon at bounding box center [1046, 35] width 16 height 16
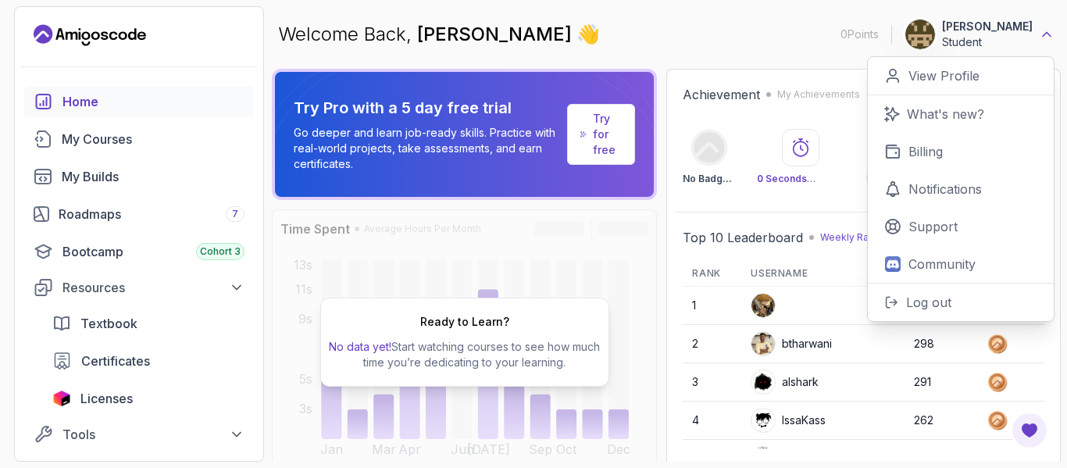
click at [1047, 31] on icon at bounding box center [1046, 35] width 16 height 16
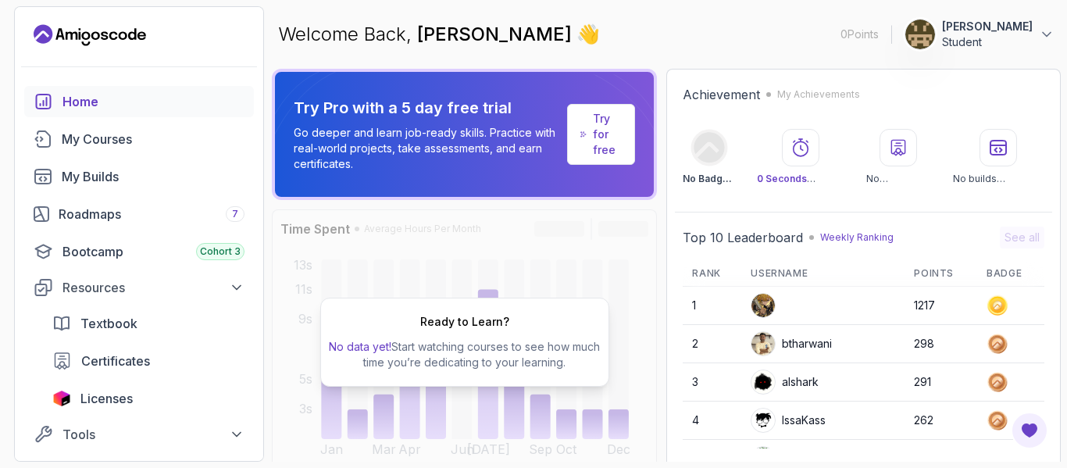
click at [571, 146] on link "Try for free" at bounding box center [601, 134] width 68 height 61
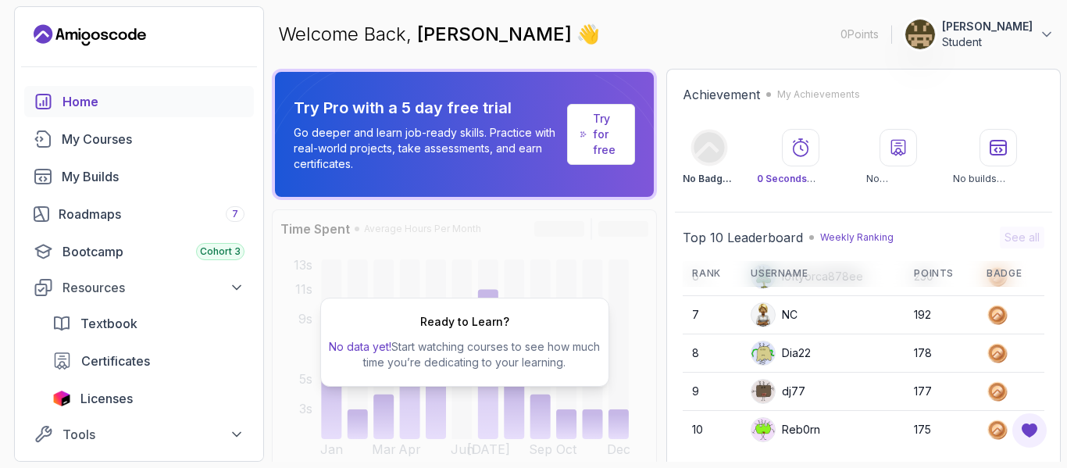
click at [538, 155] on p "Go deeper and learn job-ready skills. Practice with real-world projects, take a…" at bounding box center [427, 148] width 267 height 47
click at [585, 133] on icon at bounding box center [583, 134] width 5 height 5
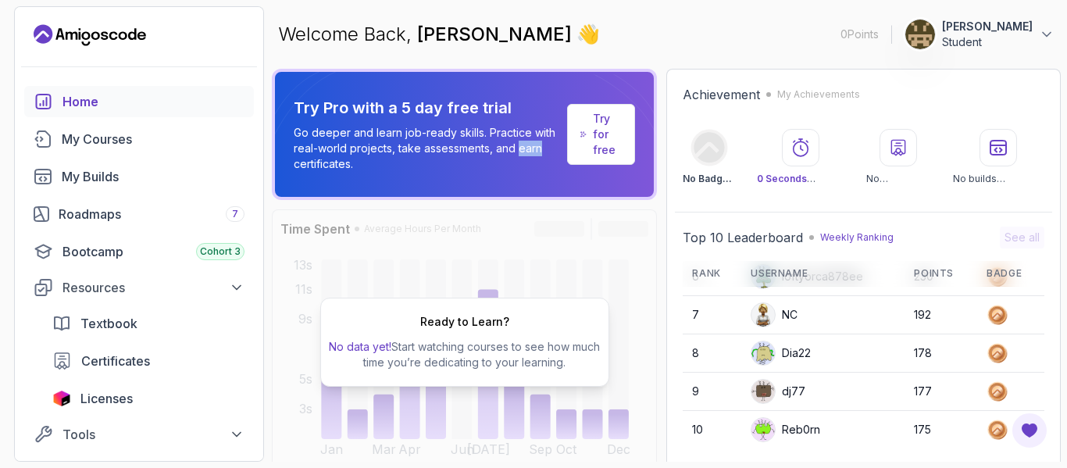
click at [585, 133] on icon at bounding box center [583, 134] width 5 height 5
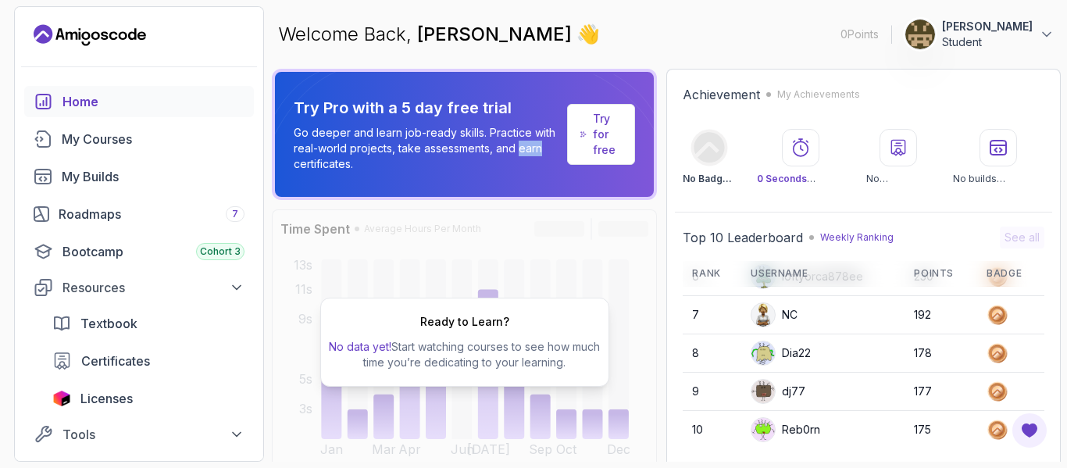
click at [585, 133] on icon at bounding box center [583, 134] width 5 height 5
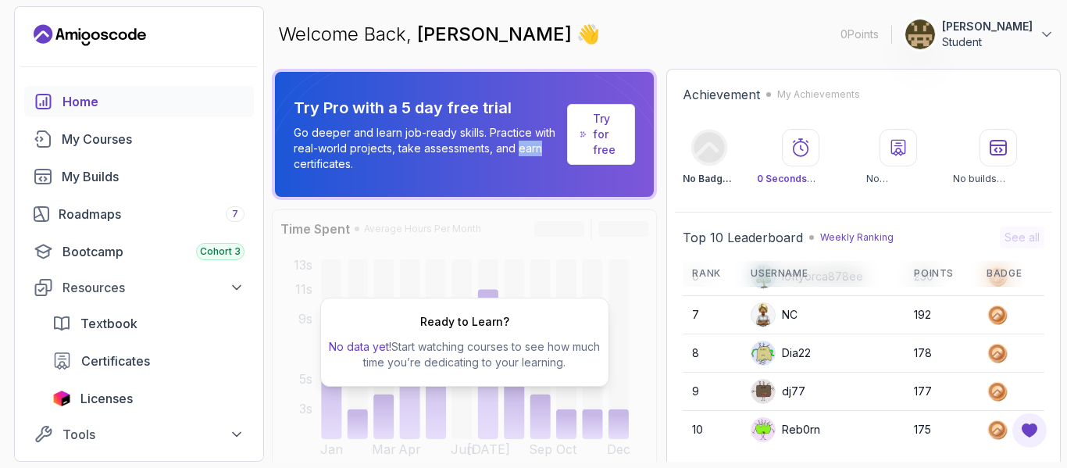
click at [585, 133] on icon at bounding box center [583, 134] width 5 height 5
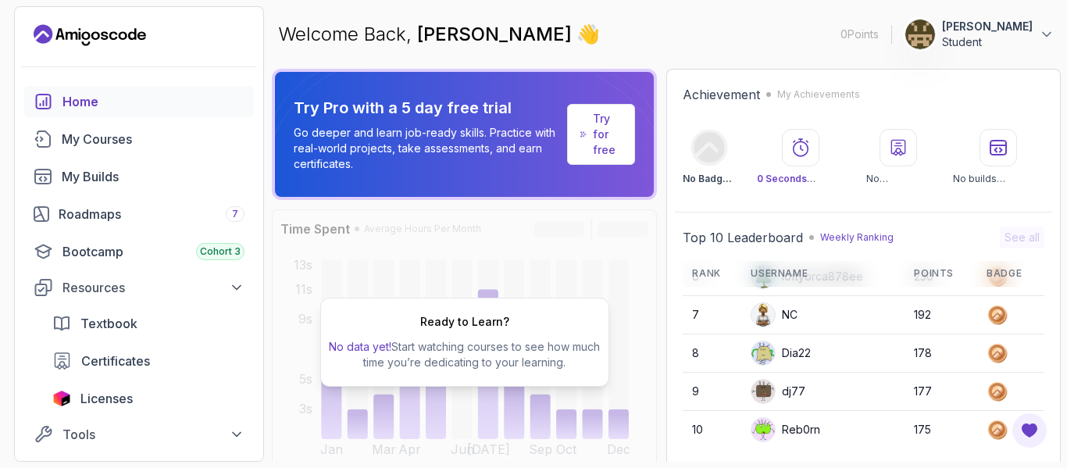
click at [431, 139] on p "Go deeper and learn job-ready skills. Practice with real-world projects, take a…" at bounding box center [427, 148] width 267 height 47
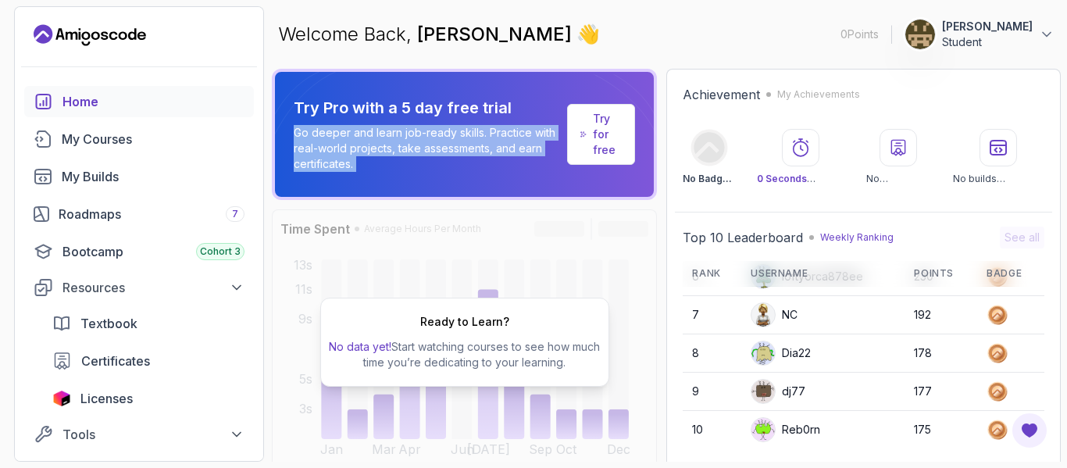
click at [431, 139] on p "Go deeper and learn job-ready skills. Practice with real-world projects, take a…" at bounding box center [427, 148] width 267 height 47
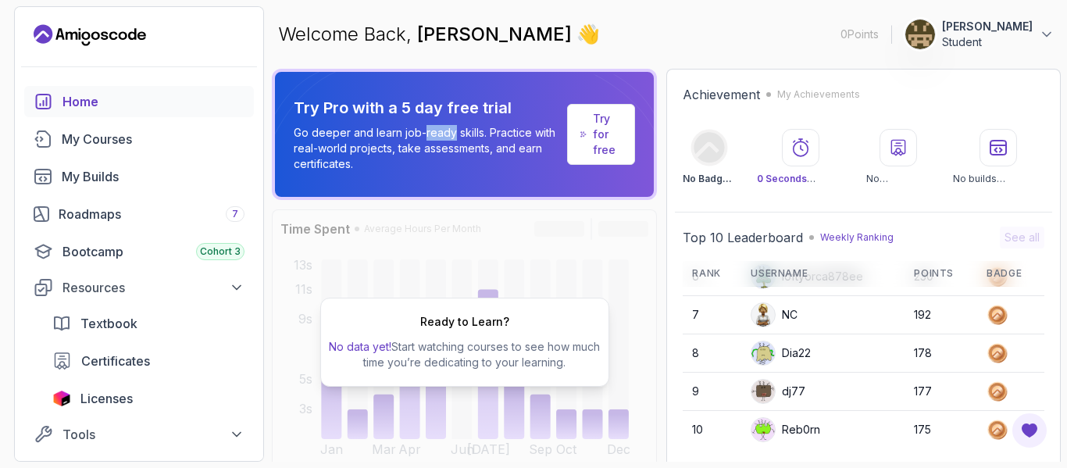
click at [431, 139] on p "Go deeper and learn job-ready skills. Practice with real-world projects, take a…" at bounding box center [427, 148] width 267 height 47
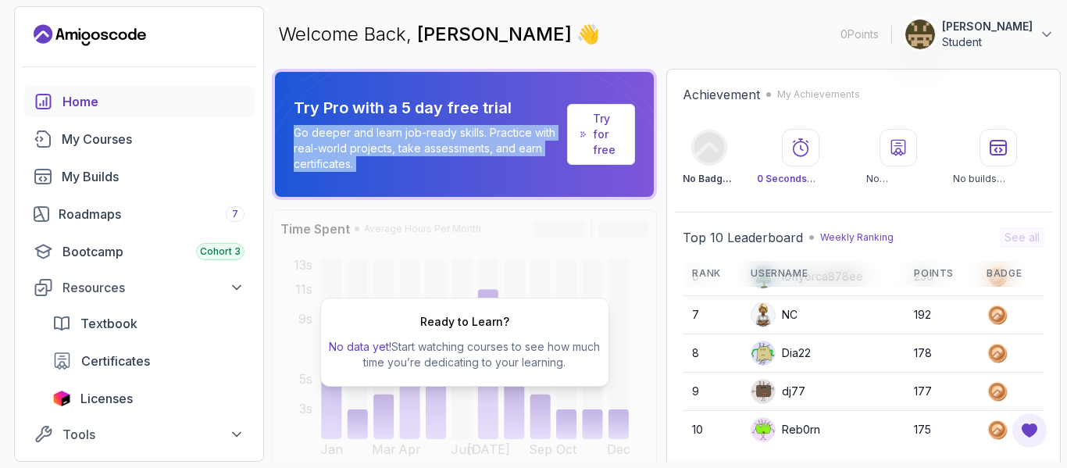
click at [431, 139] on p "Go deeper and learn job-ready skills. Practice with real-world projects, take a…" at bounding box center [427, 148] width 267 height 47
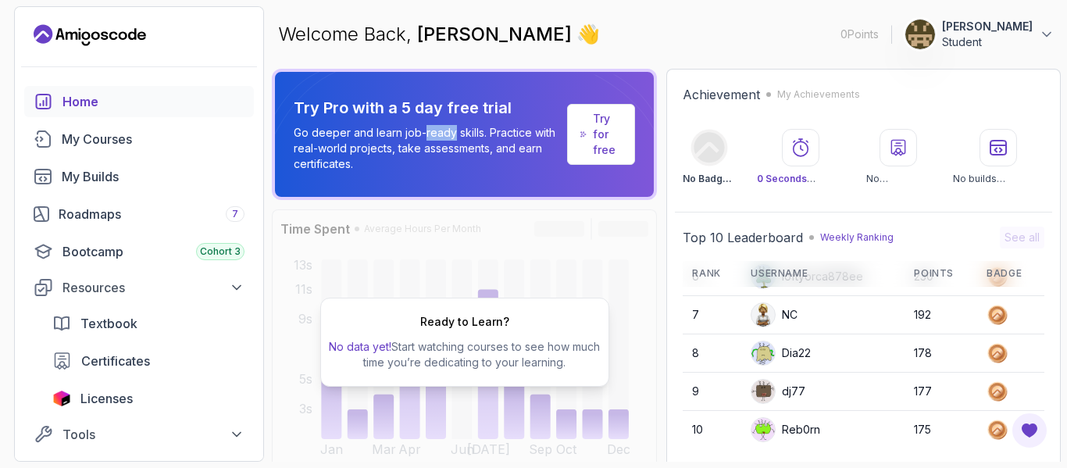
click at [431, 139] on p "Go deeper and learn job-ready skills. Practice with real-world projects, take a…" at bounding box center [427, 148] width 267 height 47
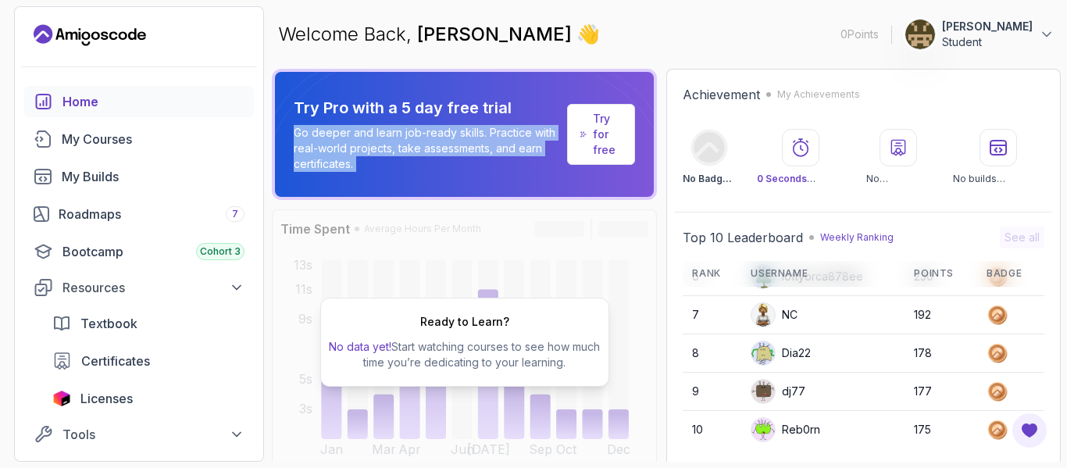
click at [431, 139] on p "Go deeper and learn job-ready skills. Practice with real-world projects, take a…" at bounding box center [427, 148] width 267 height 47
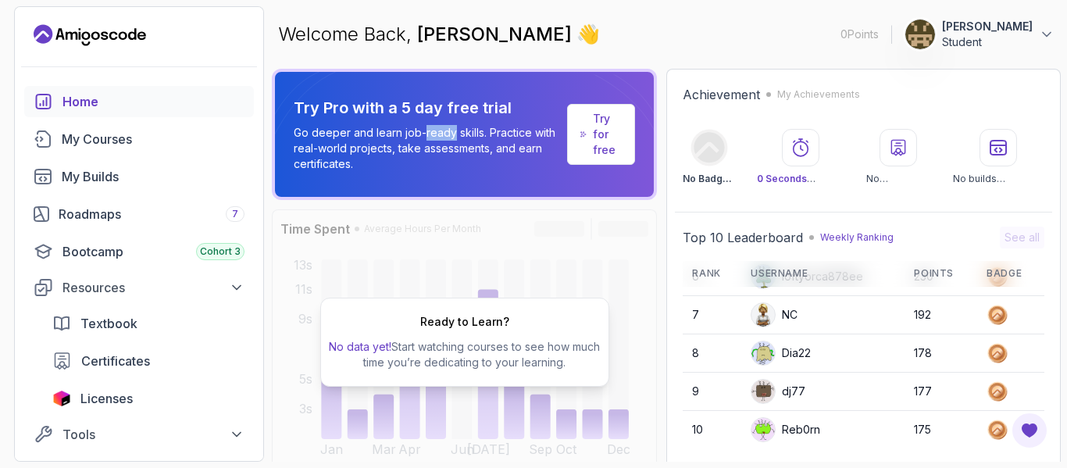
click at [431, 139] on p "Go deeper and learn job-ready skills. Practice with real-world projects, take a…" at bounding box center [427, 148] width 267 height 47
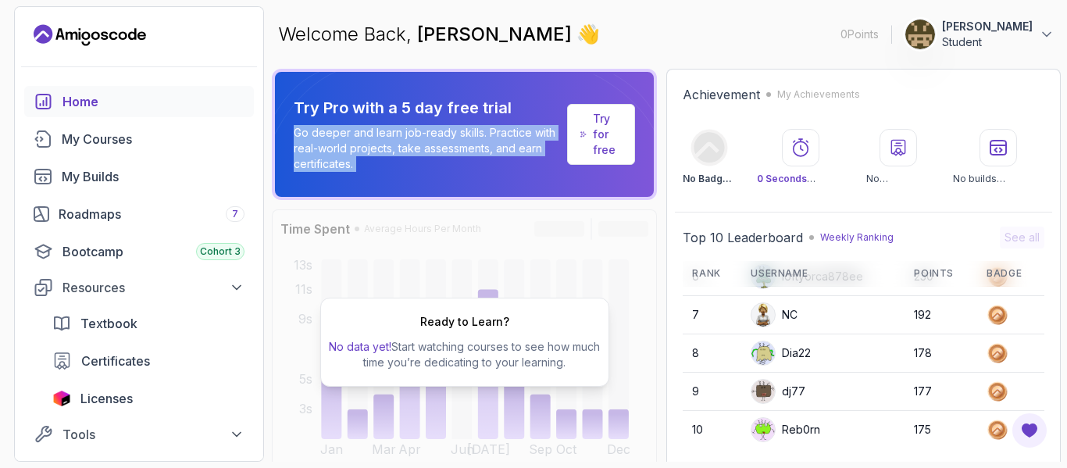
click at [431, 139] on p "Go deeper and learn job-ready skills. Practice with real-world projects, take a…" at bounding box center [427, 148] width 267 height 47
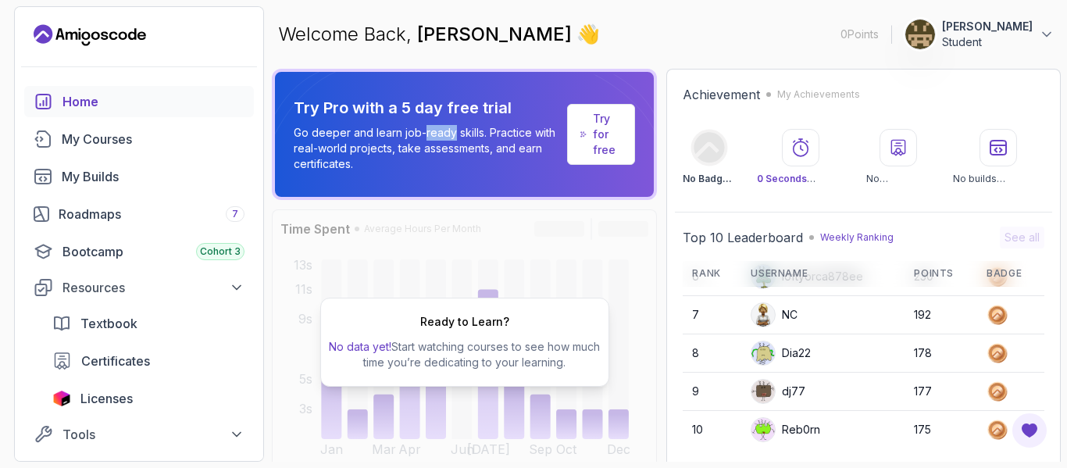
click at [431, 139] on p "Go deeper and learn job-ready skills. Practice with real-world projects, take a…" at bounding box center [427, 148] width 267 height 47
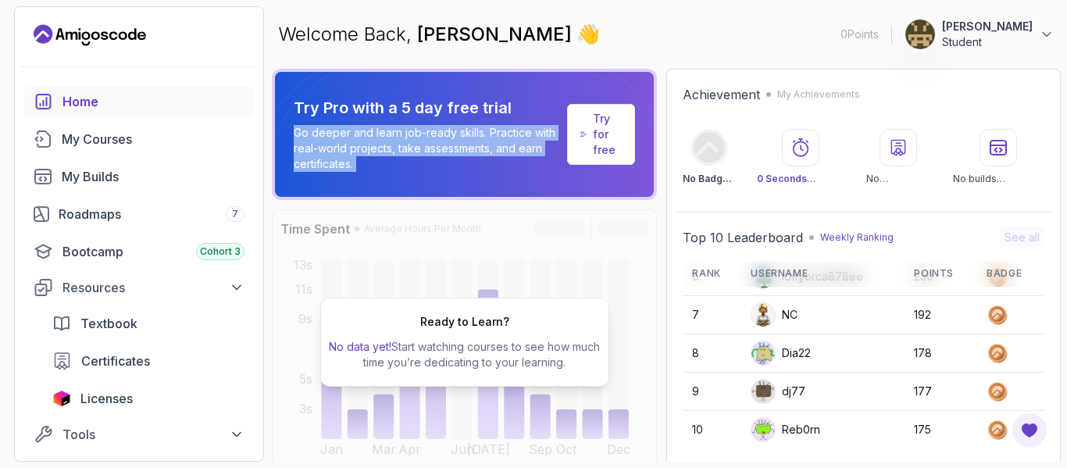
click at [431, 139] on p "Go deeper and learn job-ready skills. Practice with real-world projects, take a…" at bounding box center [427, 148] width 267 height 47
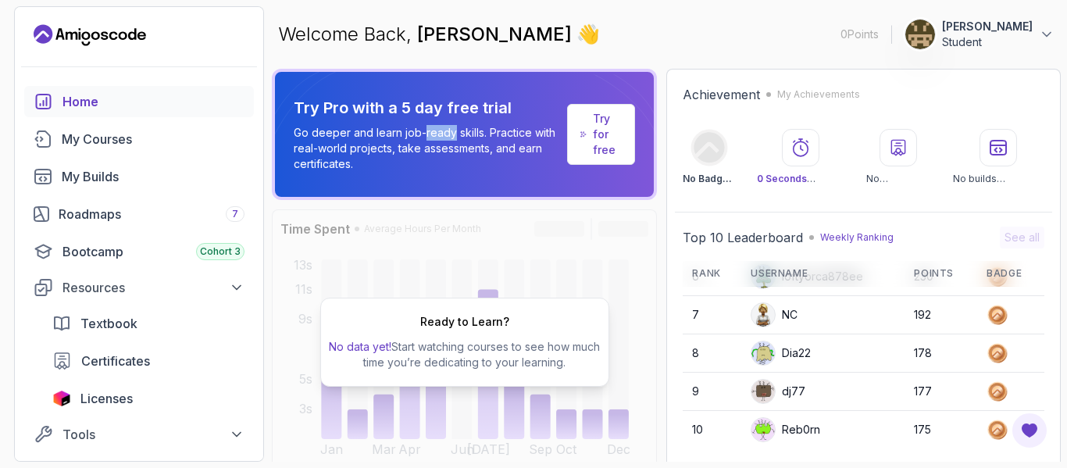
click at [431, 139] on p "Go deeper and learn job-ready skills. Practice with real-world projects, take a…" at bounding box center [427, 148] width 267 height 47
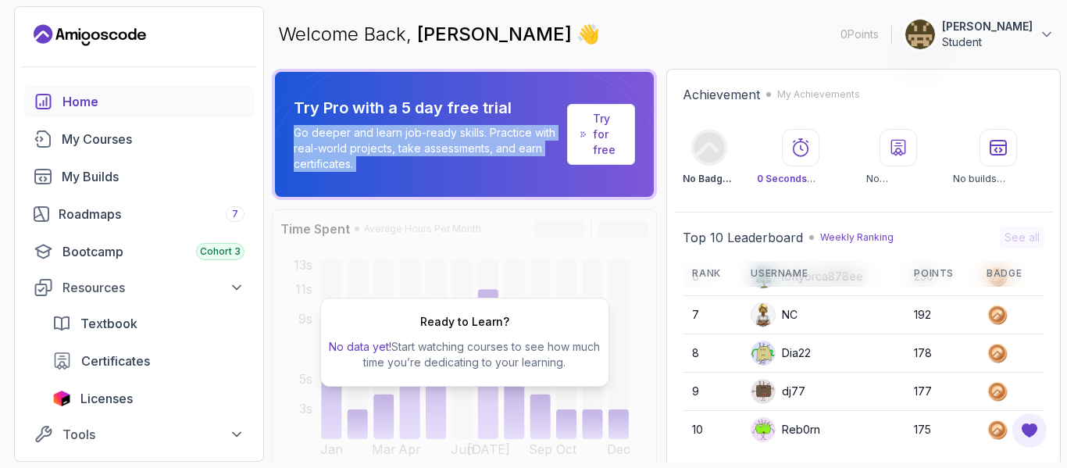
click at [431, 139] on p "Go deeper and learn job-ready skills. Practice with real-world projects, take a…" at bounding box center [427, 148] width 267 height 47
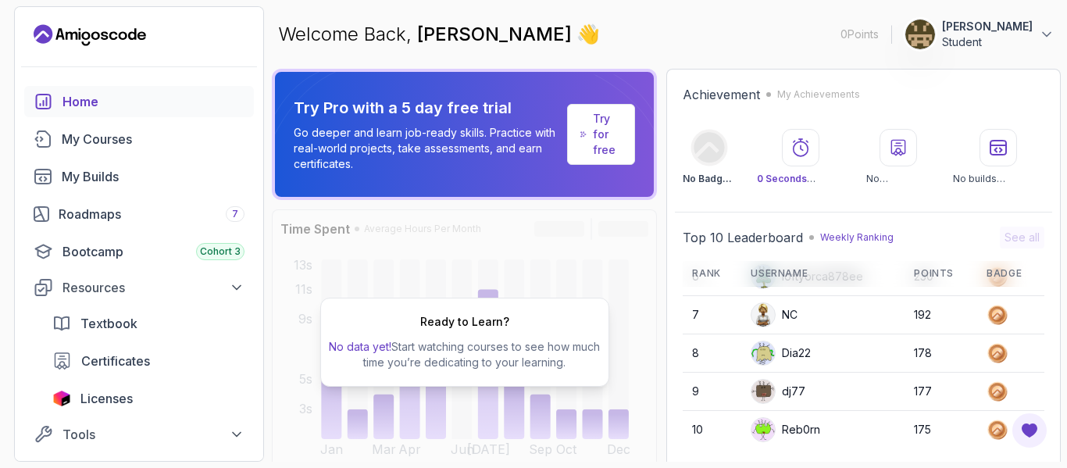
click at [411, 92] on div "Try Pro with a 5 day free trial Go deeper and learn job-ready skills. Practice …" at bounding box center [464, 134] width 366 height 100
click at [593, 118] on link "Try for free" at bounding box center [601, 134] width 68 height 61
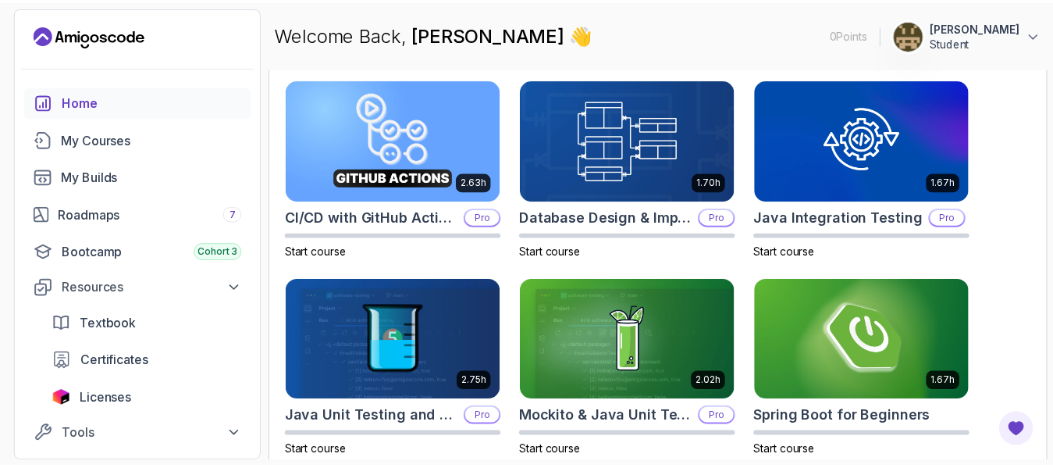
scroll to position [506, 0]
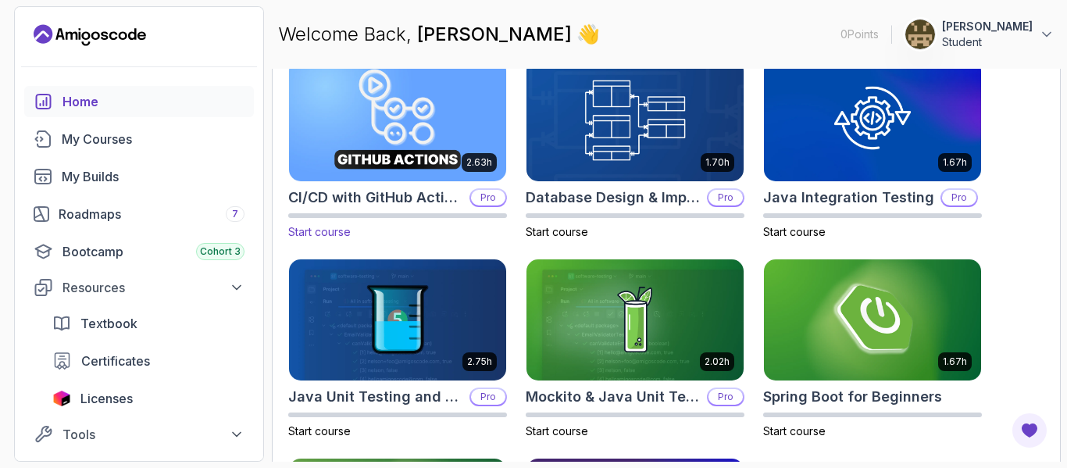
click at [369, 129] on img at bounding box center [397, 119] width 228 height 127
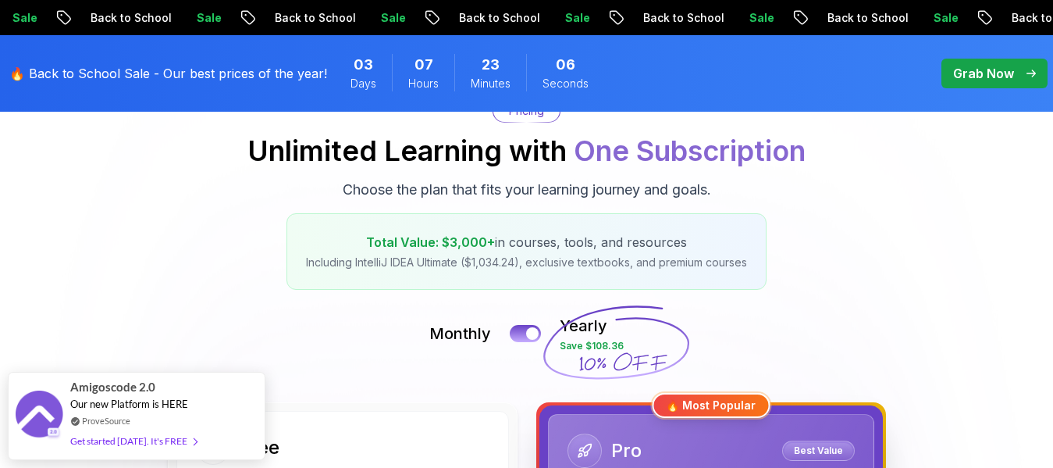
scroll to position [166, 0]
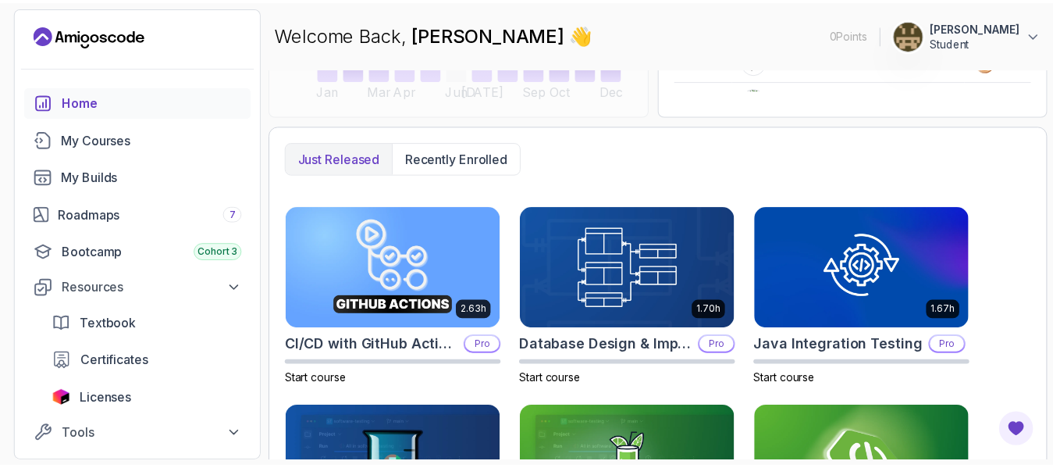
scroll to position [486, 0]
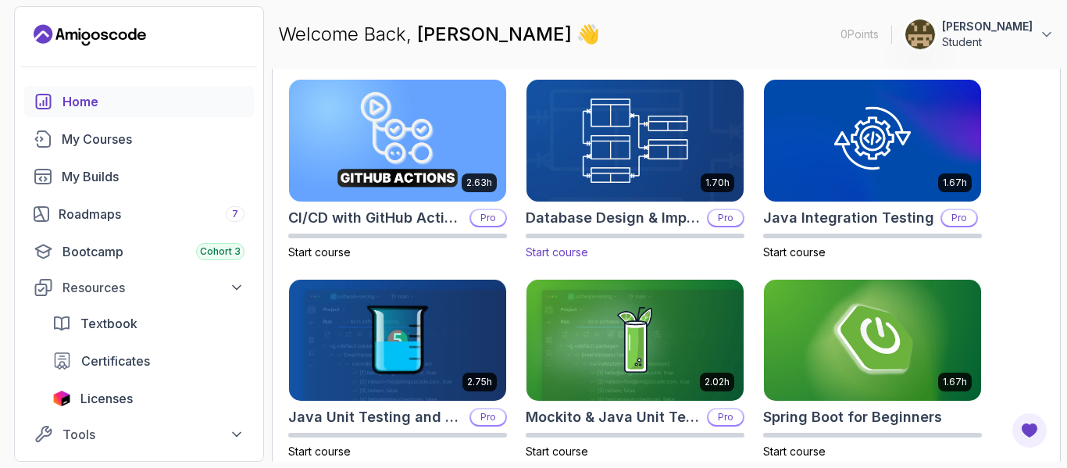
click at [638, 137] on img at bounding box center [635, 140] width 228 height 127
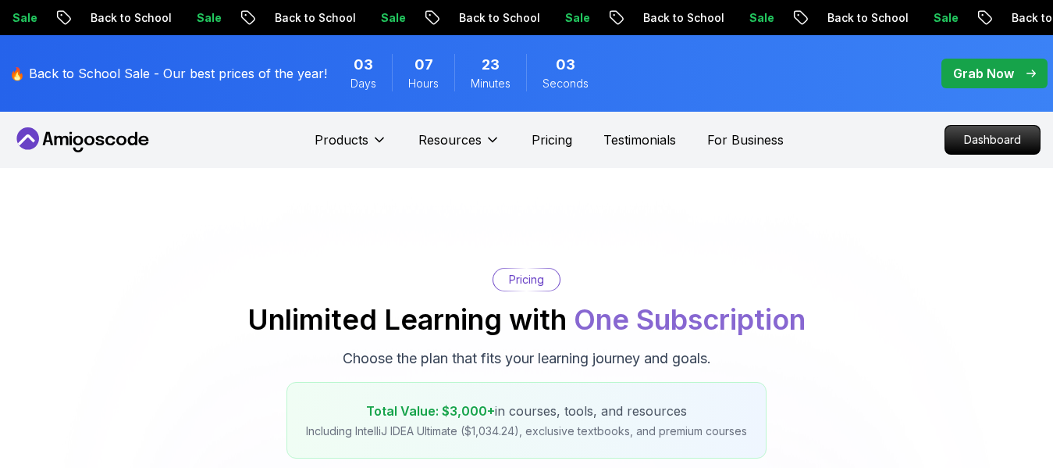
click at [704, 272] on div "Pricing Unlimited Learning with One Subscription Choose the plan that fits your…" at bounding box center [527, 363] width 1038 height 191
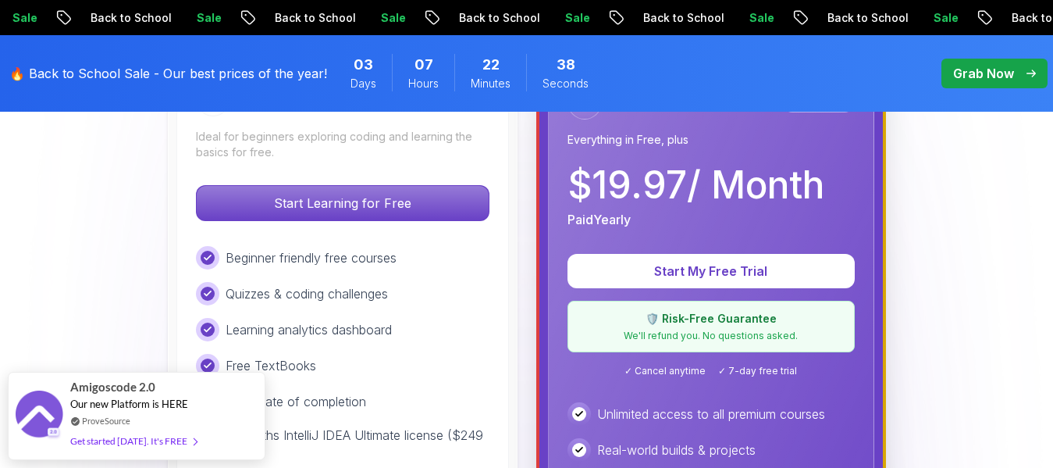
click at [704, 272] on p "Start My Free Trial" at bounding box center [711, 271] width 250 height 19
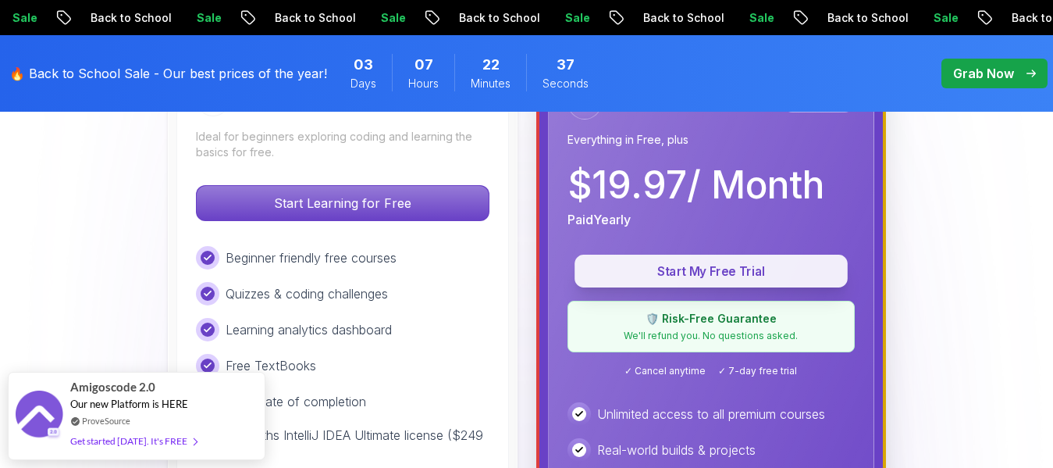
click at [704, 272] on p "Start My Free Trial" at bounding box center [711, 271] width 237 height 18
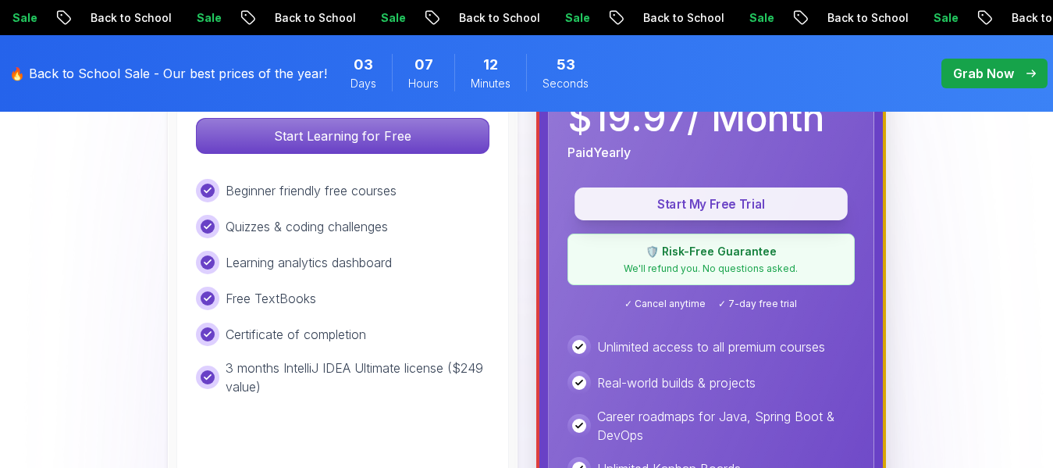
click at [687, 202] on p "Start My Free Trial" at bounding box center [711, 204] width 237 height 18
